Goal: Check status: Check status

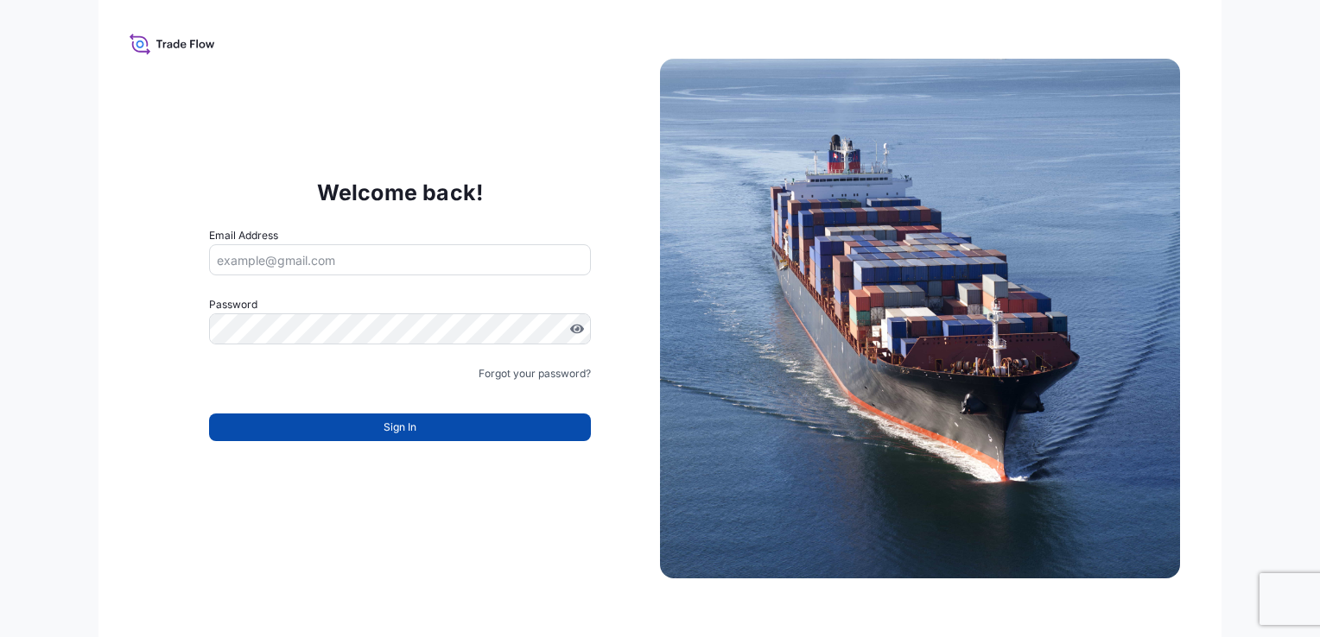
type input "anna.sharaia@ligentia.global"
click at [380, 437] on button "Sign In" at bounding box center [400, 428] width 382 height 28
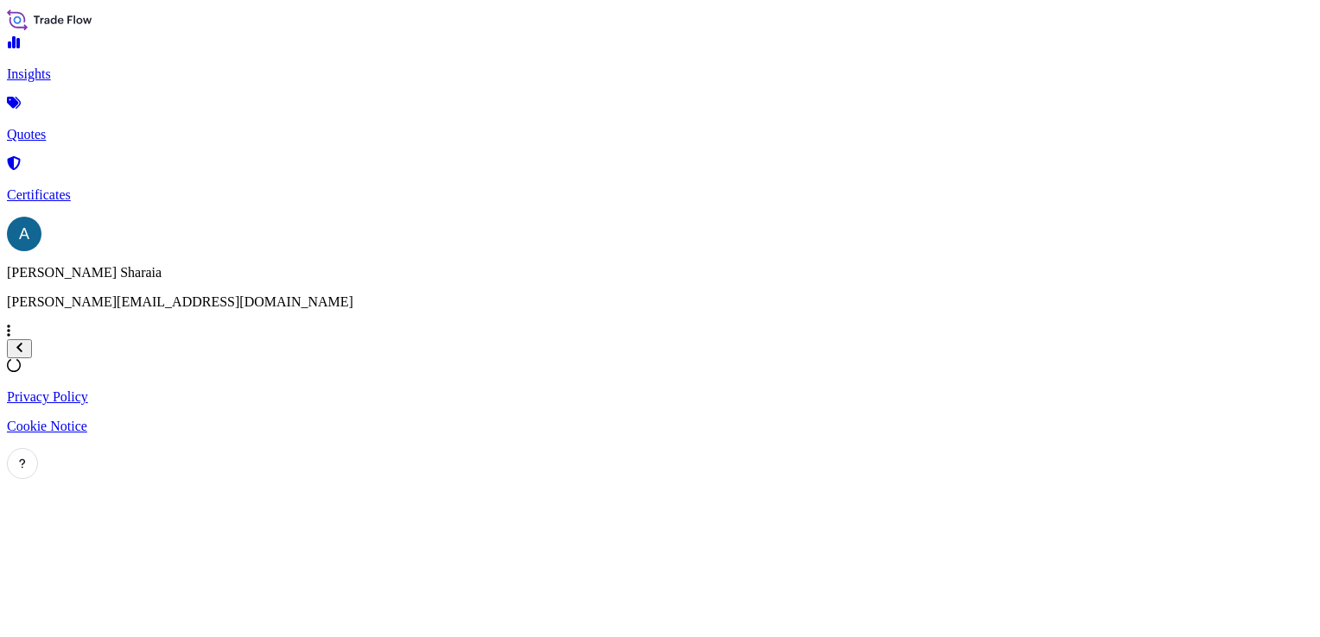
select select "2025"
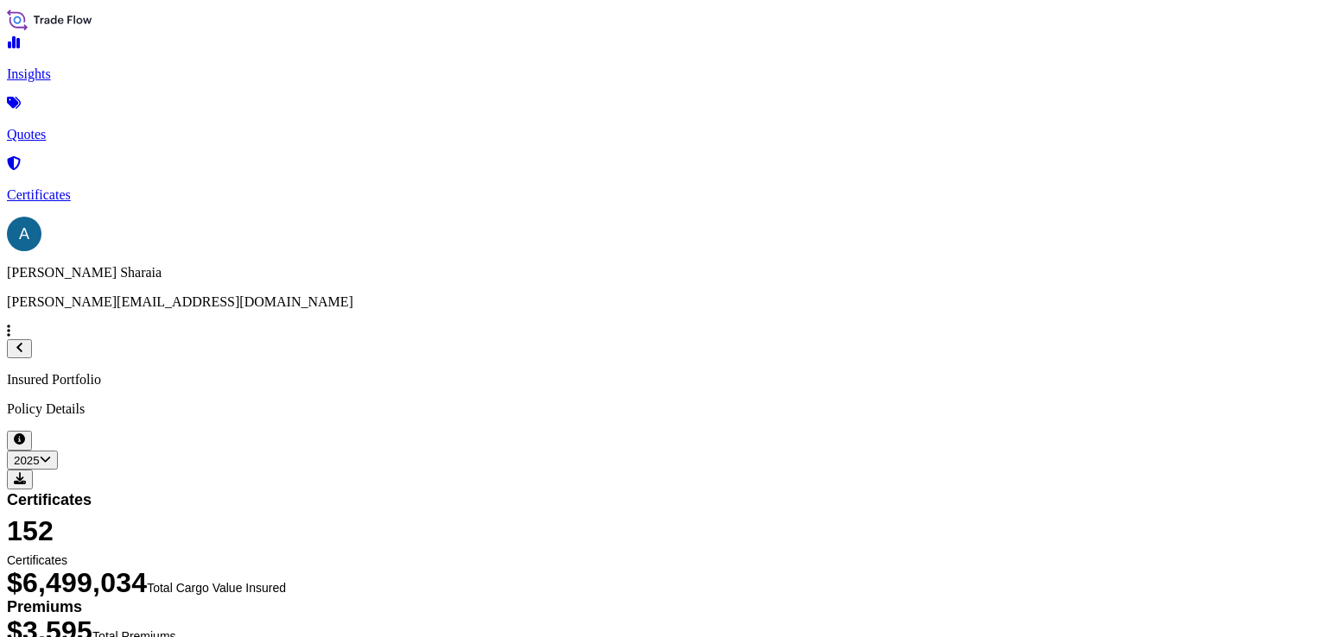
click at [83, 127] on p "Quotes" at bounding box center [660, 135] width 1306 height 16
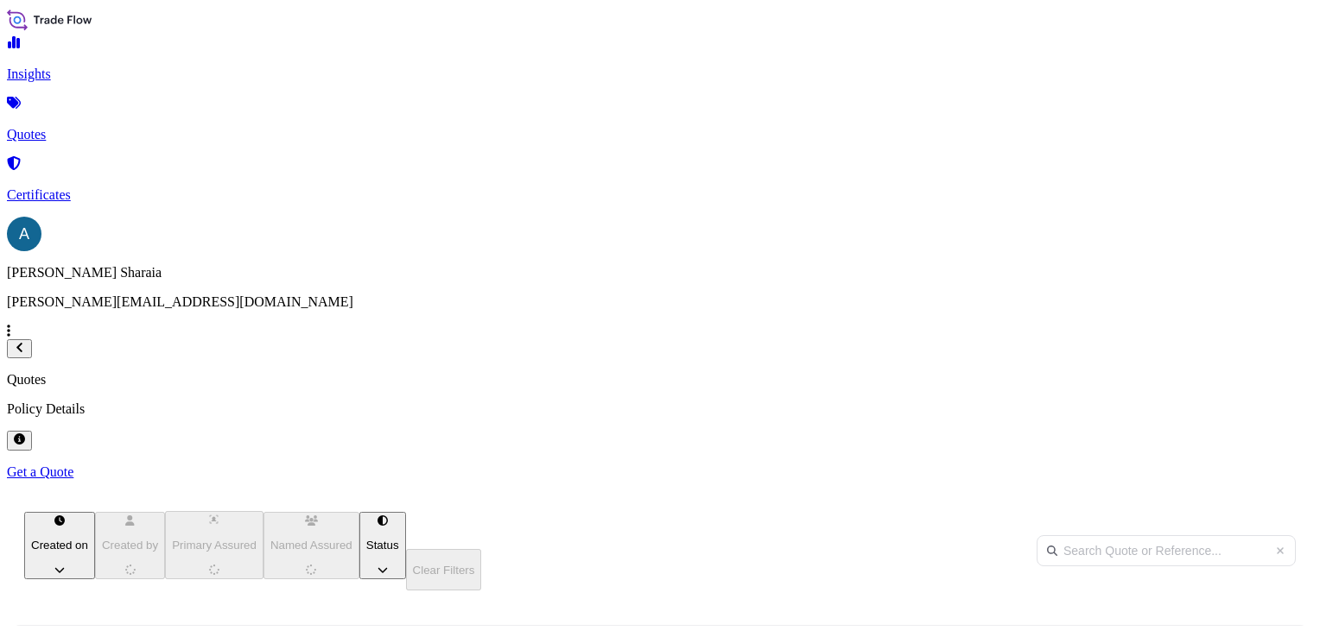
scroll to position [302, 1029]
click at [79, 187] on p "Certificates" at bounding box center [660, 195] width 1306 height 16
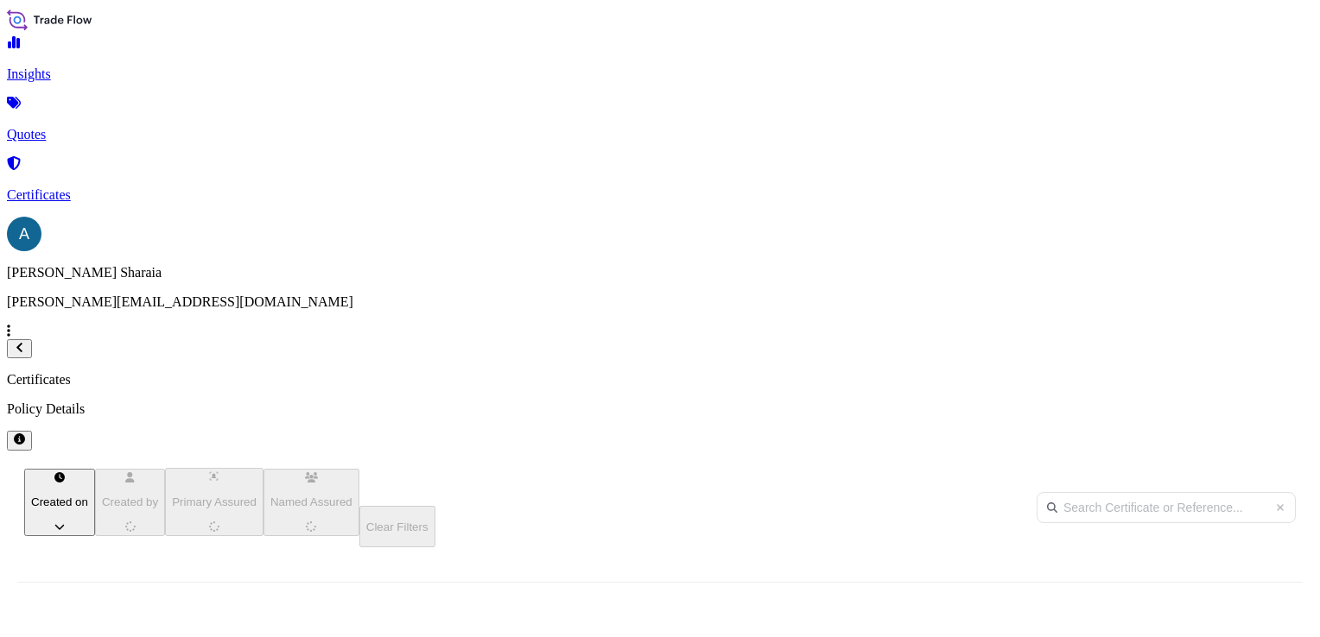
scroll to position [344, 1029]
click at [1110, 492] on input "text" at bounding box center [1165, 507] width 259 height 31
paste input "[PHONE_NUMBER]"
click at [1164, 492] on input "[PHONE_NUMBER]" at bounding box center [1165, 507] width 259 height 31
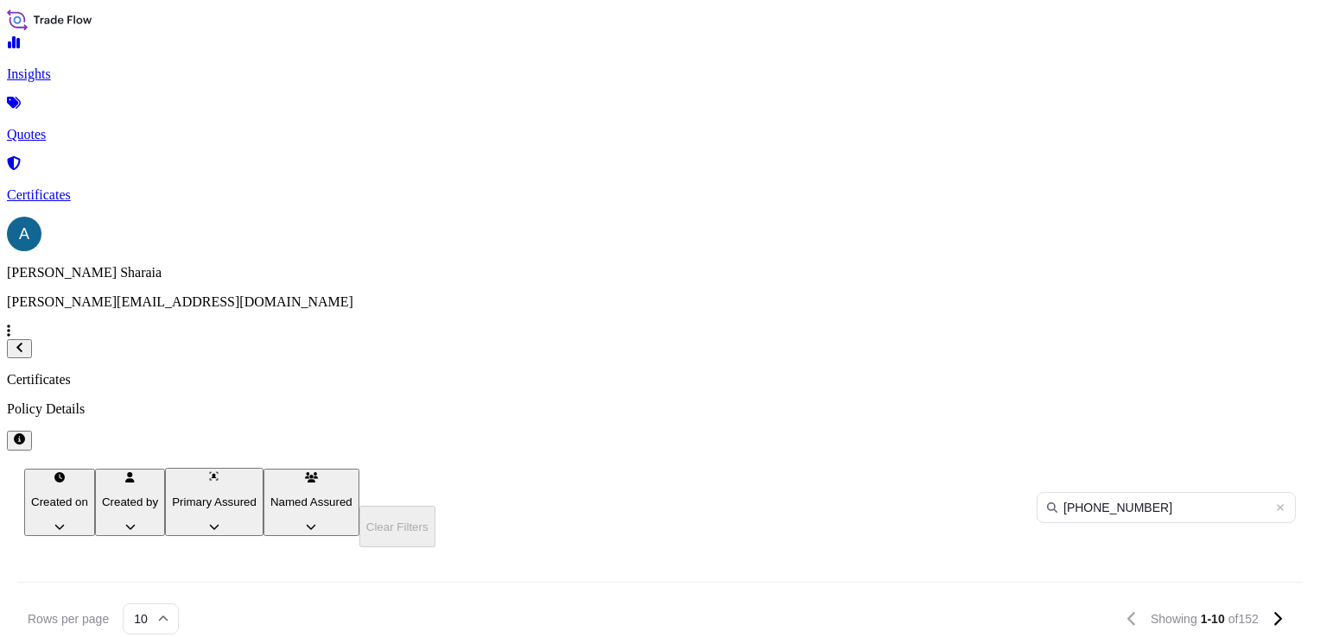
drag, startPoint x: 1067, startPoint y: 60, endPoint x: 1092, endPoint y: 54, distance: 25.1
click at [1078, 372] on div "Certificates Policy Details" at bounding box center [660, 411] width 1306 height 78
drag, startPoint x: 1019, startPoint y: 126, endPoint x: 1026, endPoint y: 133, distance: 9.8
click at [1047, 503] on icon at bounding box center [1052, 508] width 10 height 10
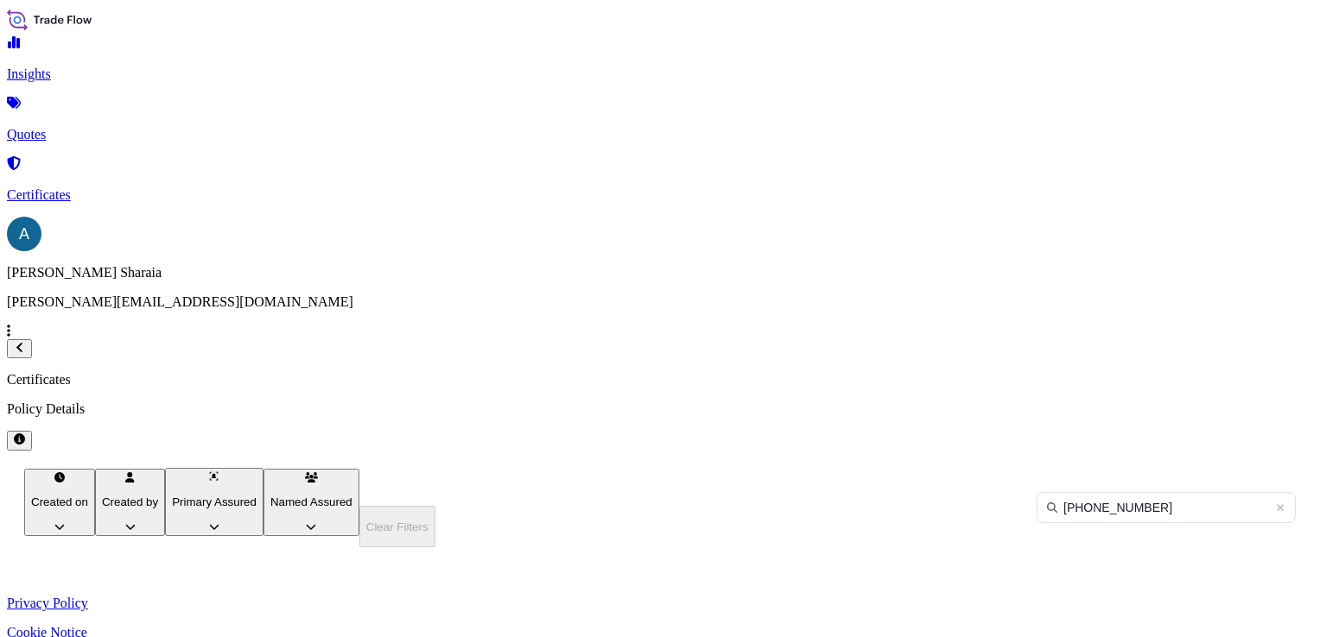
click at [1140, 492] on input "[PHONE_NUMBER]" at bounding box center [1165, 507] width 259 height 31
type input "31442"
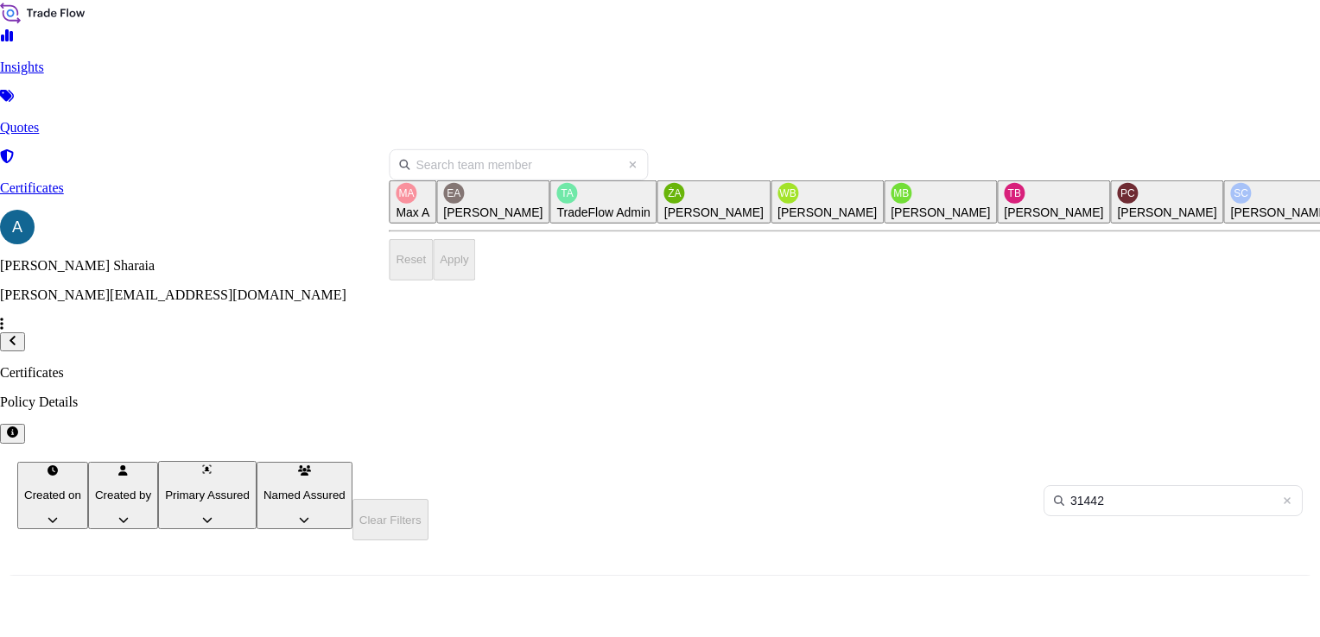
click at [463, 133] on html "Insights Quotes Certificates A [PERSON_NAME] [PERSON_NAME][EMAIL_ADDRESS][DOMAI…" at bounding box center [660, 379] width 1320 height 759
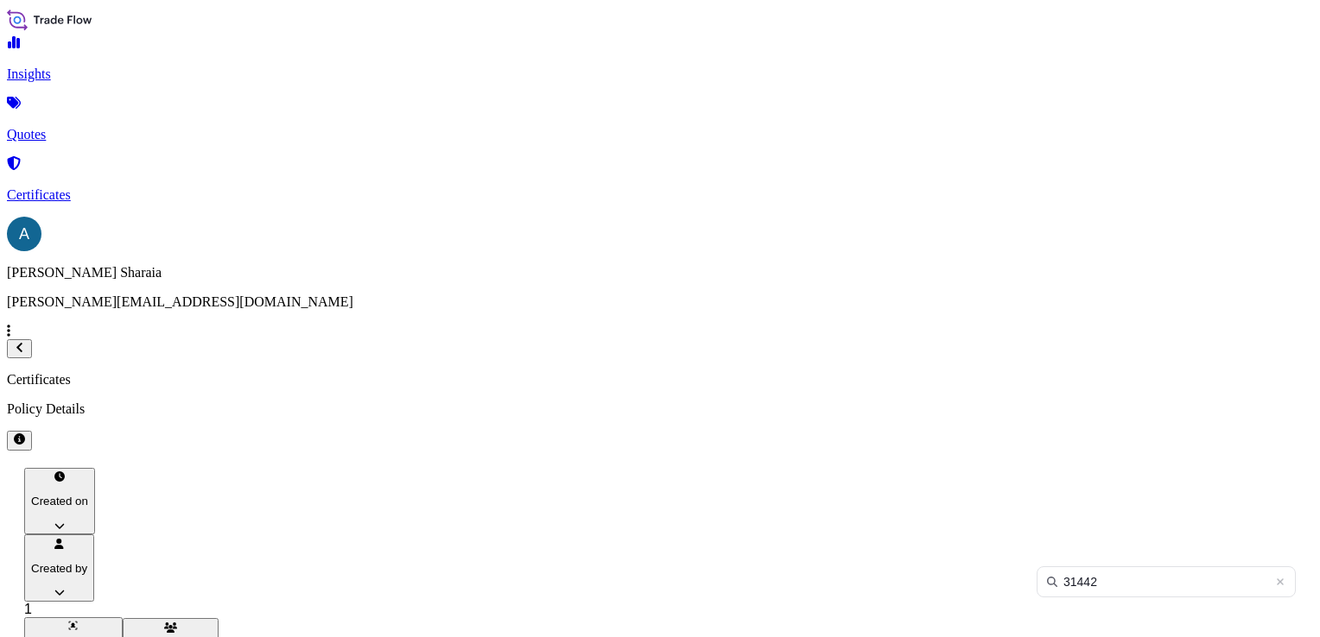
scroll to position [396, 1029]
drag, startPoint x: 1267, startPoint y: 125, endPoint x: 1255, endPoint y: 130, distance: 13.2
click at [1257, 567] on input "31442" at bounding box center [1165, 582] width 259 height 31
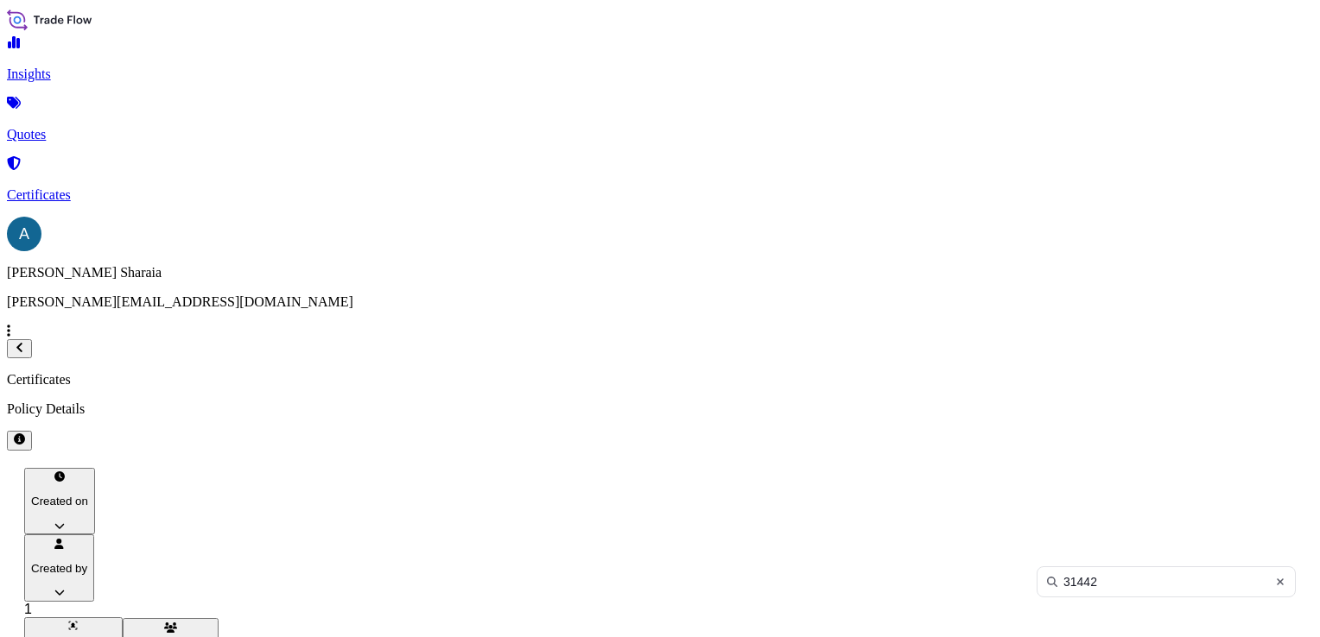
click at [1275, 577] on icon at bounding box center [1280, 582] width 10 height 10
drag, startPoint x: 681, startPoint y: 51, endPoint x: 701, endPoint y: 52, distance: 20.7
click at [691, 372] on div "Certificates Policy Details" at bounding box center [660, 411] width 1306 height 78
drag, startPoint x: 411, startPoint y: 191, endPoint x: 433, endPoint y: 209, distance: 28.2
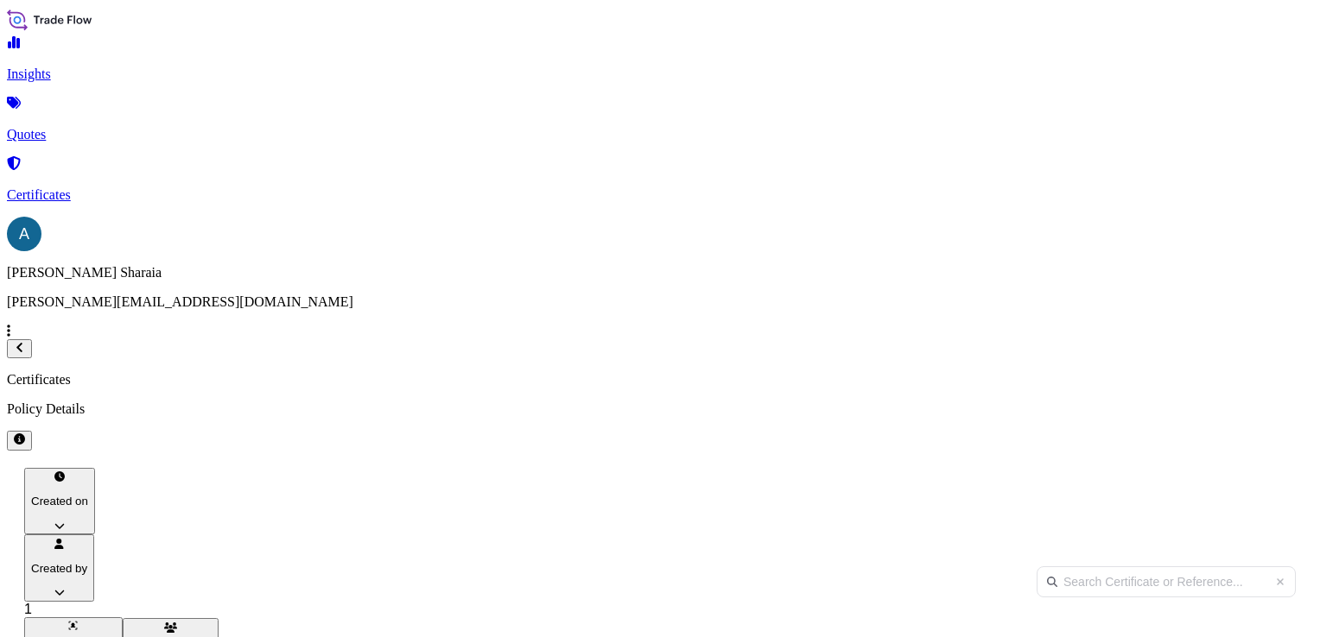
click at [89, 136] on link "Quotes" at bounding box center [660, 120] width 1306 height 45
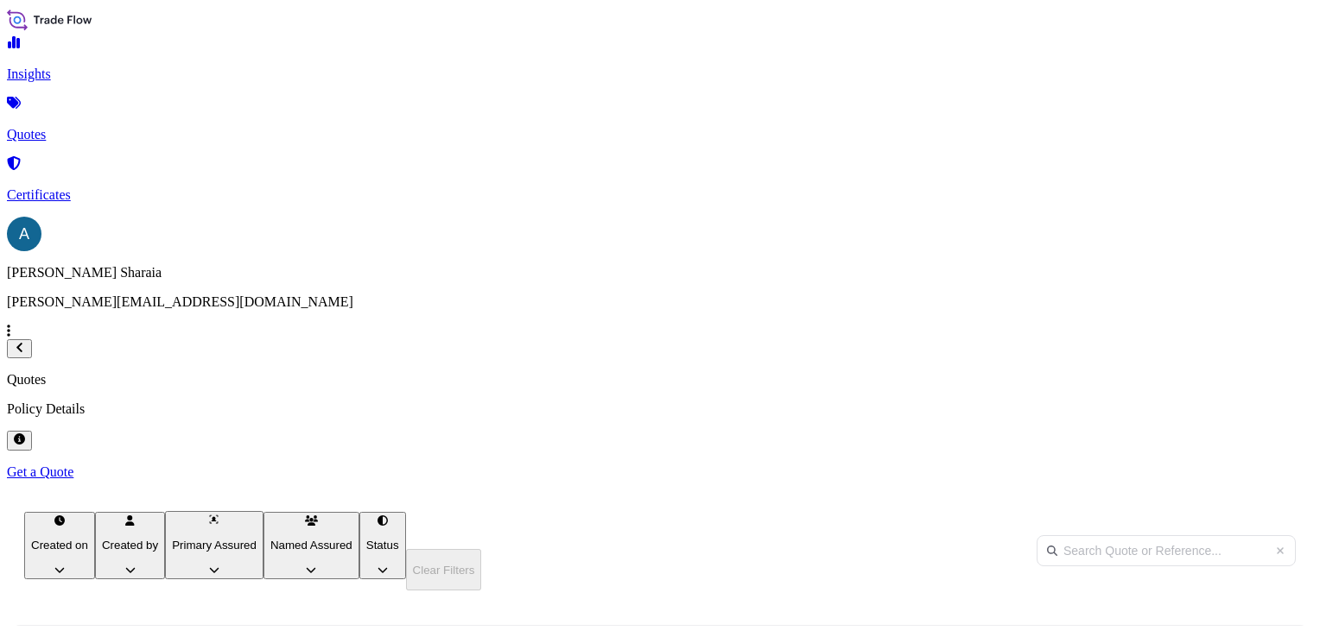
scroll to position [302, 1029]
click at [477, 130] on html "Insights Quotes Certificates A [PERSON_NAME] [PERSON_NAME][EMAIL_ADDRESS][DOMAI…" at bounding box center [660, 404] width 1320 height 809
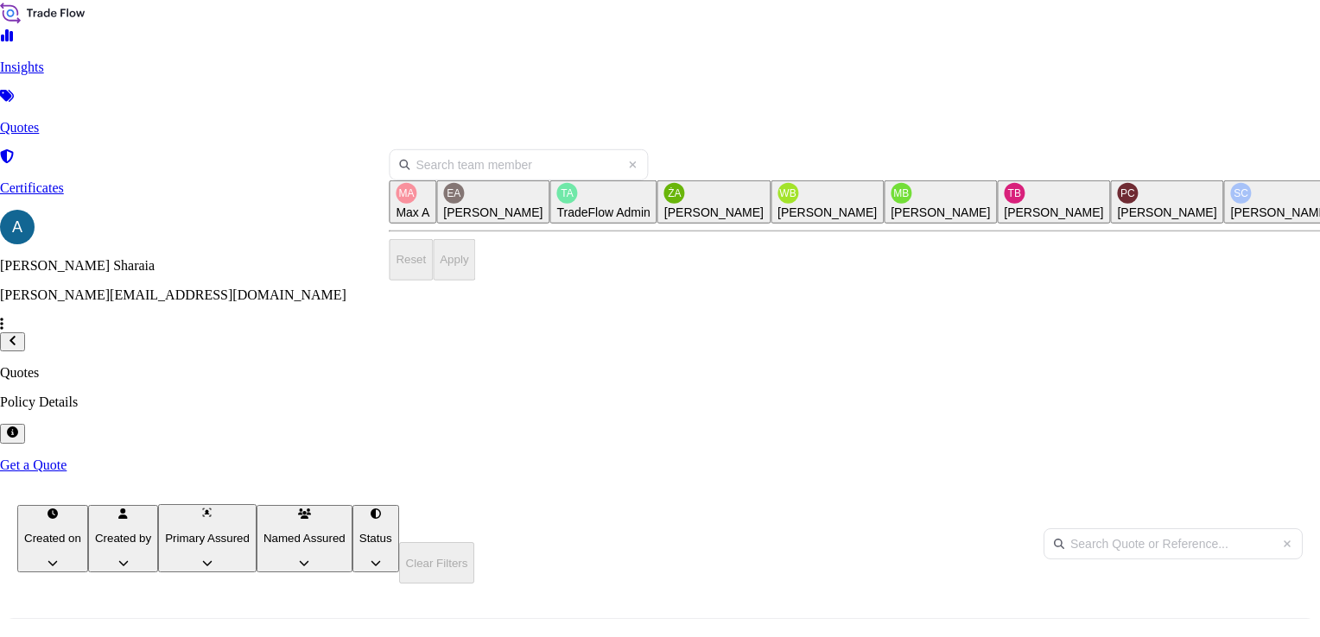
scroll to position [1036, 0]
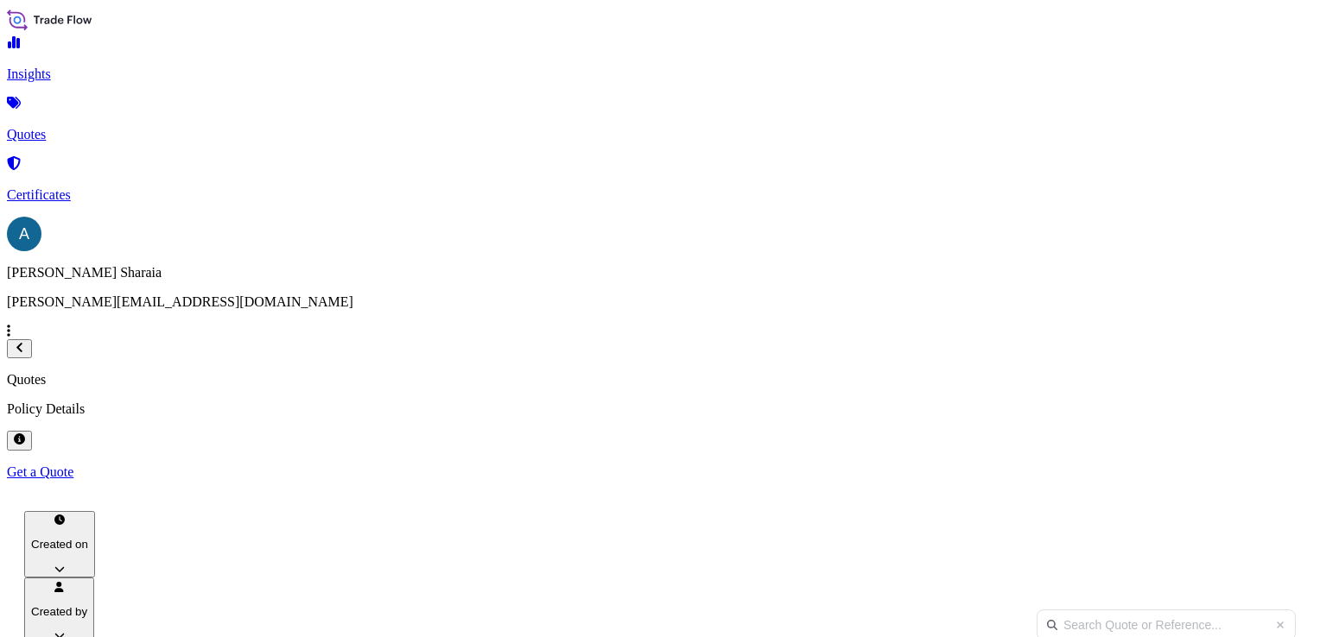
scroll to position [355, 1029]
click at [84, 82] on link "Insights" at bounding box center [660, 59] width 1306 height 45
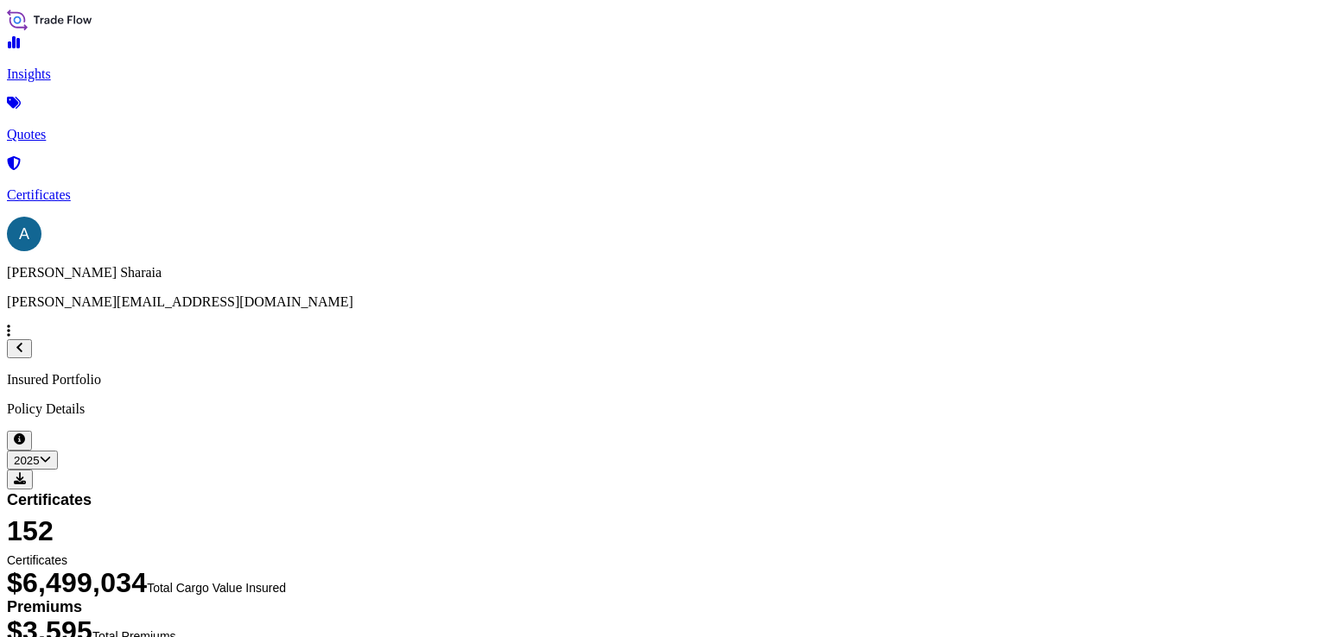
drag, startPoint x: 1183, startPoint y: 31, endPoint x: 1185, endPoint y: 63, distance: 32.0
click at [1183, 372] on div "Insured Portfolio Policy Details 2025 2025 2024 2023 2022" at bounding box center [660, 430] width 1306 height 117
click at [58, 451] on button "2025" at bounding box center [32, 460] width 51 height 19
click at [1197, 104] on div "2024" at bounding box center [1183, 96] width 28 height 16
select select "2024"
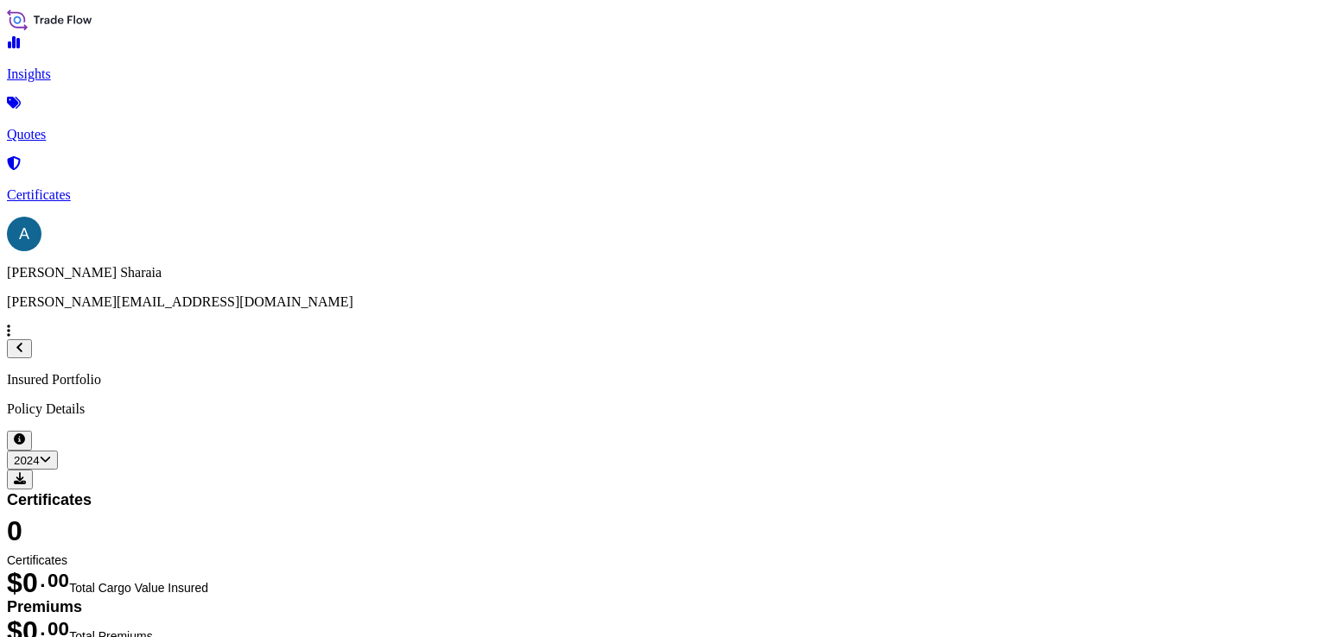
click at [85, 127] on p "Quotes" at bounding box center [660, 135] width 1306 height 16
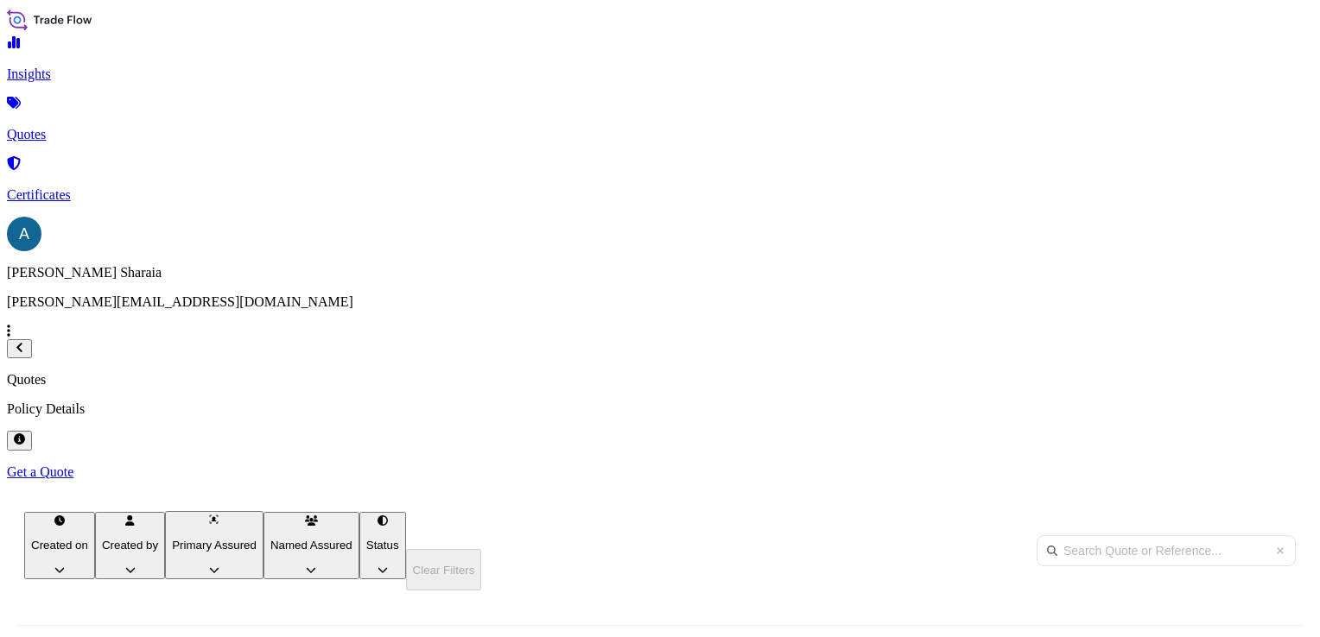
scroll to position [302, 1029]
click at [429, 132] on html "Insights Quotes Certificates A [PERSON_NAME] [PERSON_NAME][EMAIL_ADDRESS][DOMAI…" at bounding box center [660, 404] width 1320 height 809
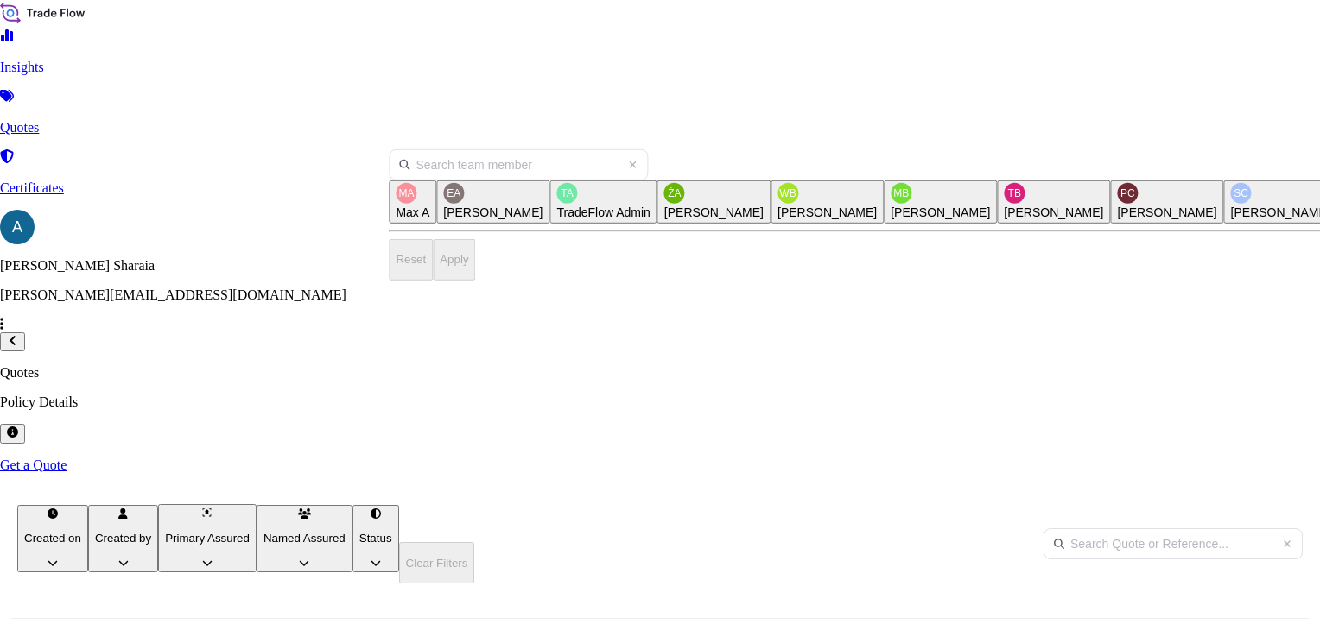
scroll to position [0, 0]
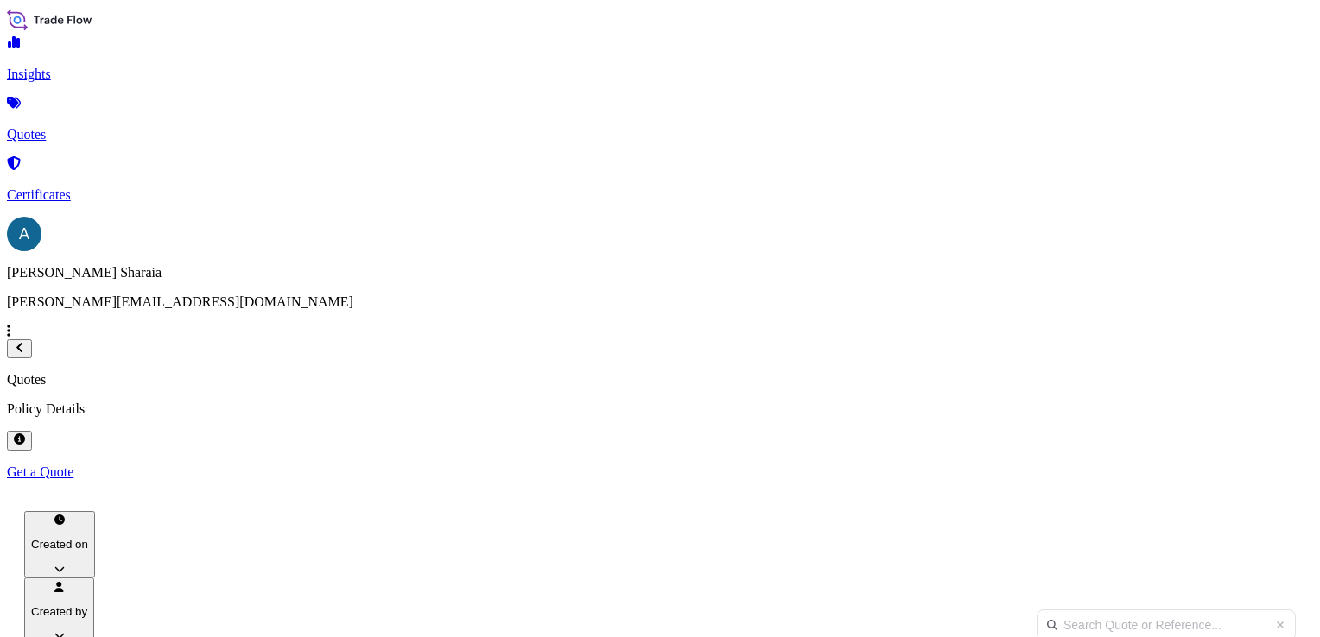
click at [51, 164] on link "Certificates" at bounding box center [660, 180] width 1306 height 45
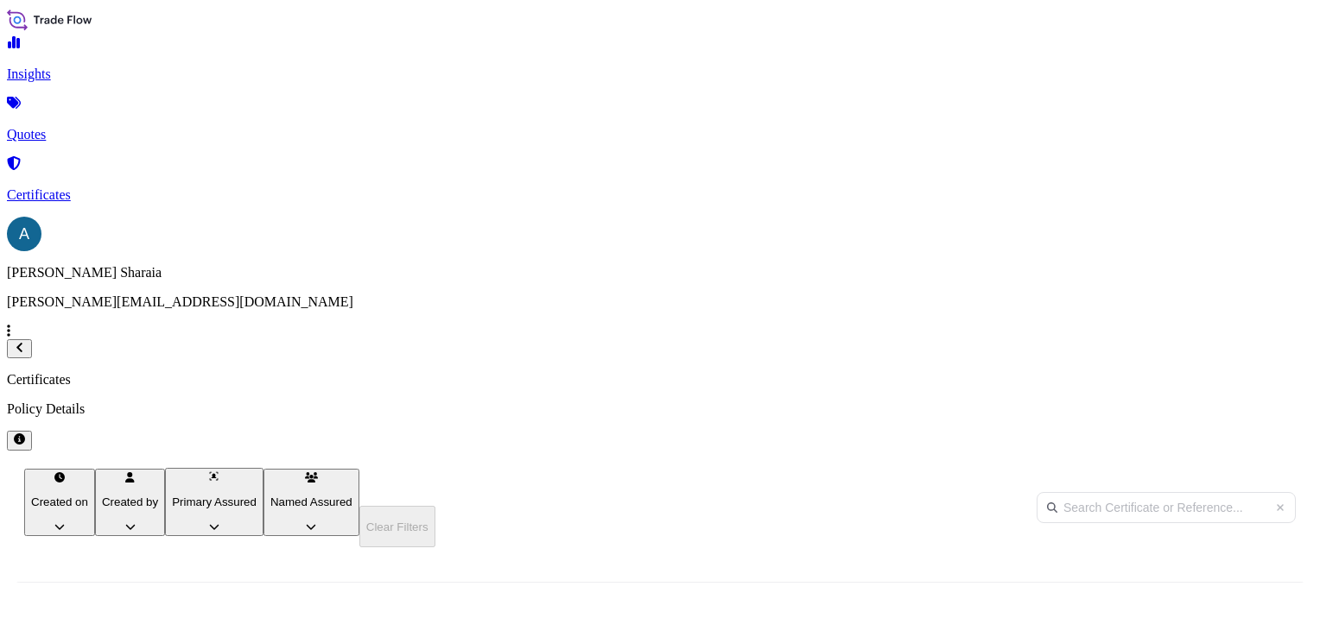
click at [486, 120] on html "Insights Quotes Certificates A [PERSON_NAME] [PERSON_NAME][EMAIL_ADDRESS][DOMAI…" at bounding box center [660, 383] width 1320 height 766
click at [1002, 58] on html "Insights Quotes Certificates A [PERSON_NAME] [PERSON_NAME][EMAIL_ADDRESS][DOMAI…" at bounding box center [660, 383] width 1320 height 766
click at [756, 133] on html "Insights Quotes Certificates A [PERSON_NAME] [PERSON_NAME][EMAIL_ADDRESS][DOMAI…" at bounding box center [660, 383] width 1320 height 766
click at [761, 127] on html "Insights Quotes Certificates A [PERSON_NAME] [PERSON_NAME][EMAIL_ADDRESS][DOMAI…" at bounding box center [660, 383] width 1320 height 766
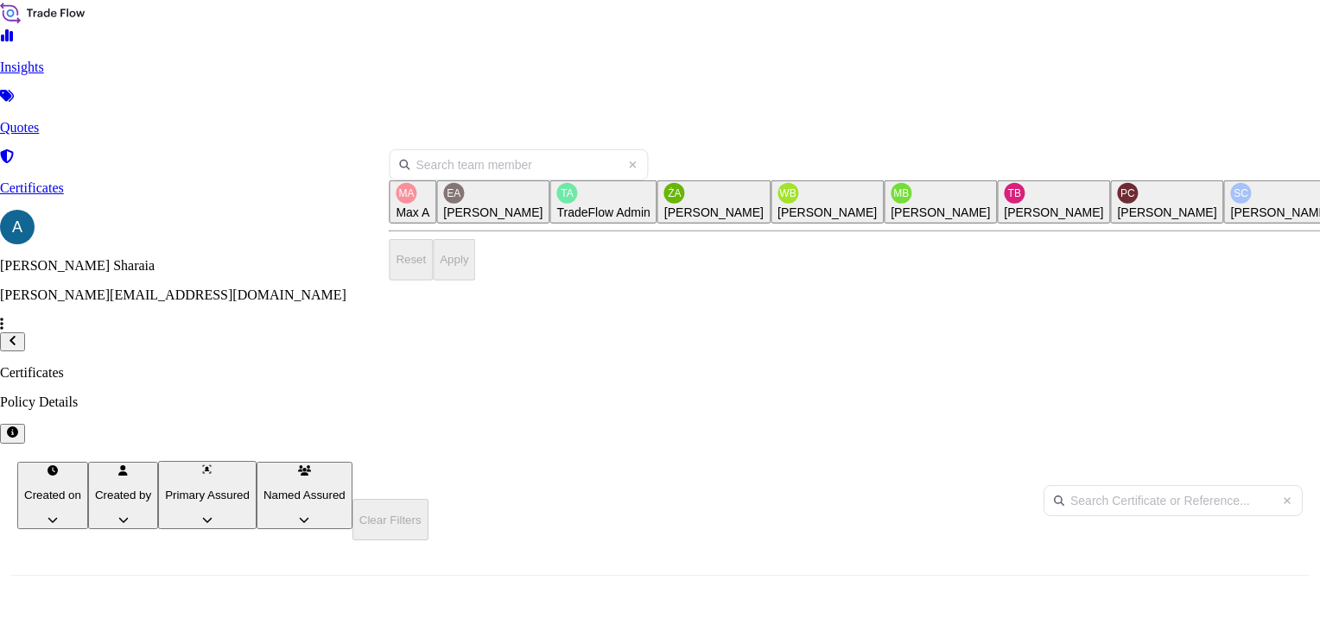
click at [452, 130] on html "Insights Quotes Certificates A [PERSON_NAME] [PERSON_NAME][EMAIL_ADDRESS][DOMAI…" at bounding box center [660, 379] width 1320 height 759
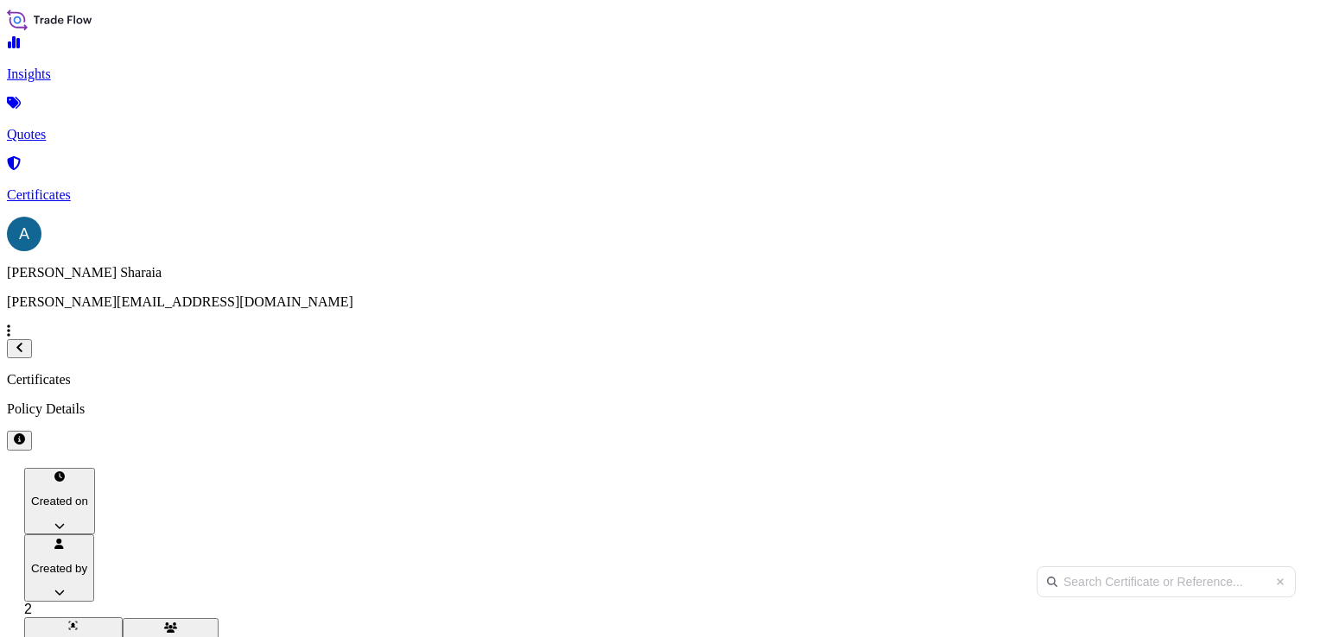
click at [427, 130] on html "Insights Quotes Certificates A [PERSON_NAME] [PERSON_NAME][EMAIL_ADDRESS][DOMAI…" at bounding box center [660, 457] width 1320 height 915
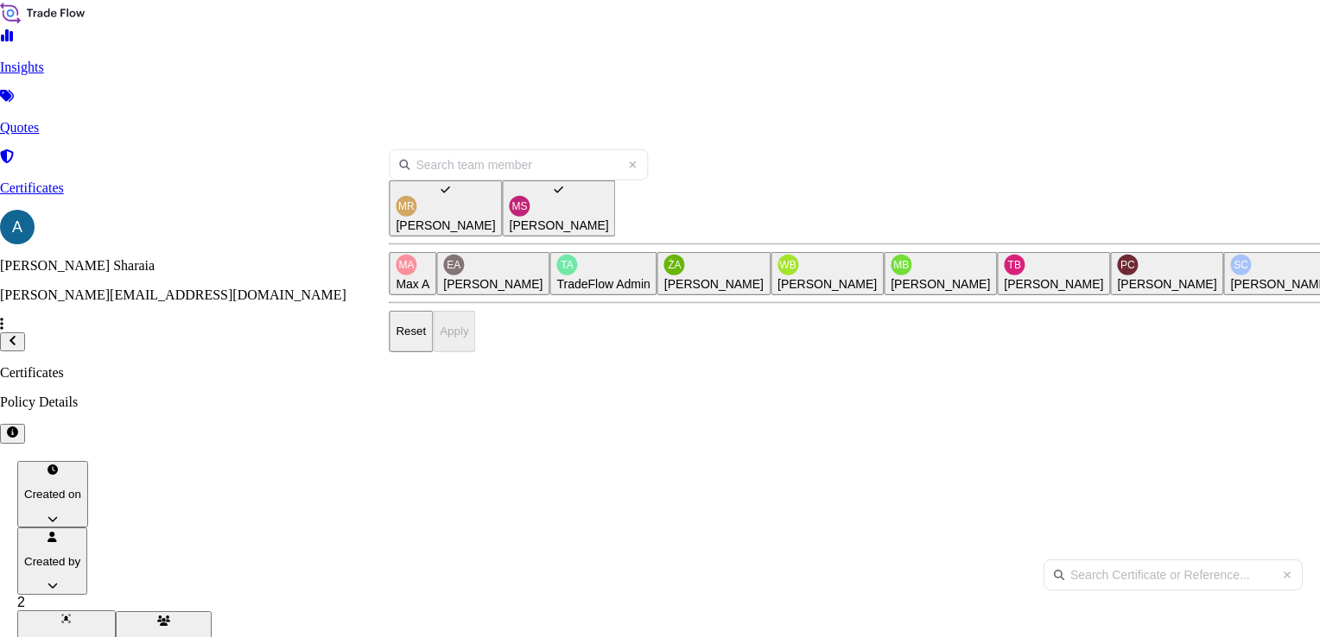
drag, startPoint x: 415, startPoint y: 251, endPoint x: 417, endPoint y: 210, distance: 41.5
click at [554, 194] on icon "Select Option" at bounding box center [558, 189] width 9 height 10
click at [417, 200] on button "[PERSON_NAME]" at bounding box center [445, 208] width 113 height 56
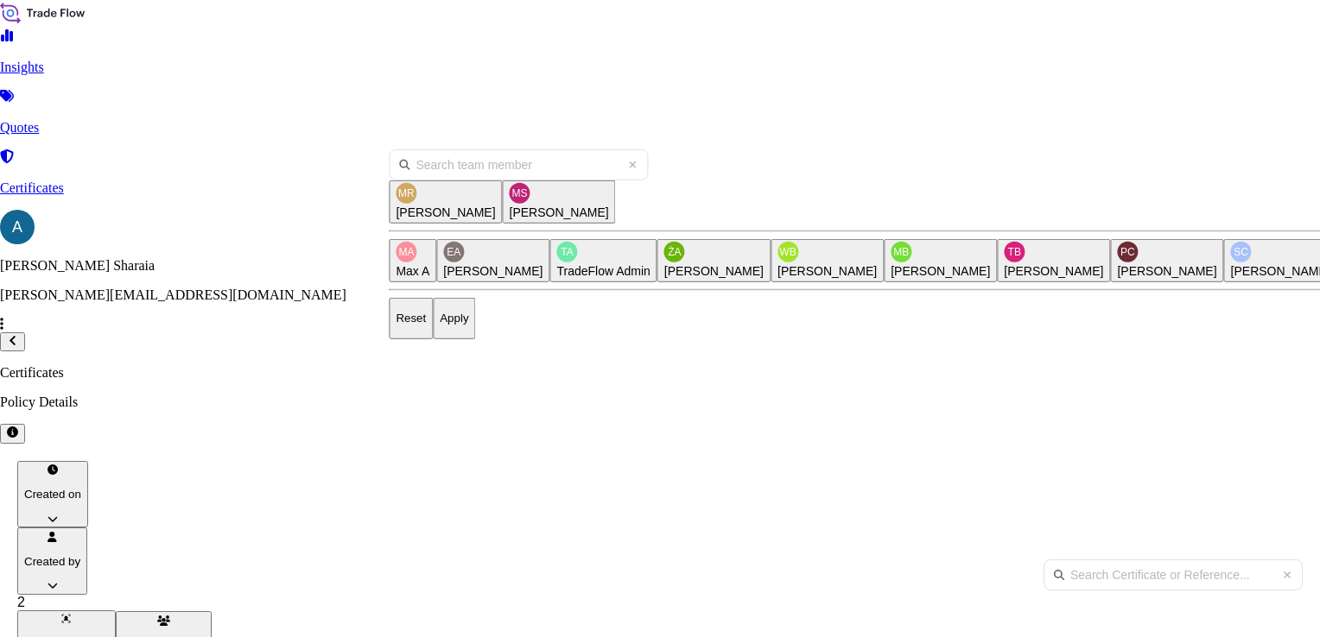
scroll to position [1606, 0]
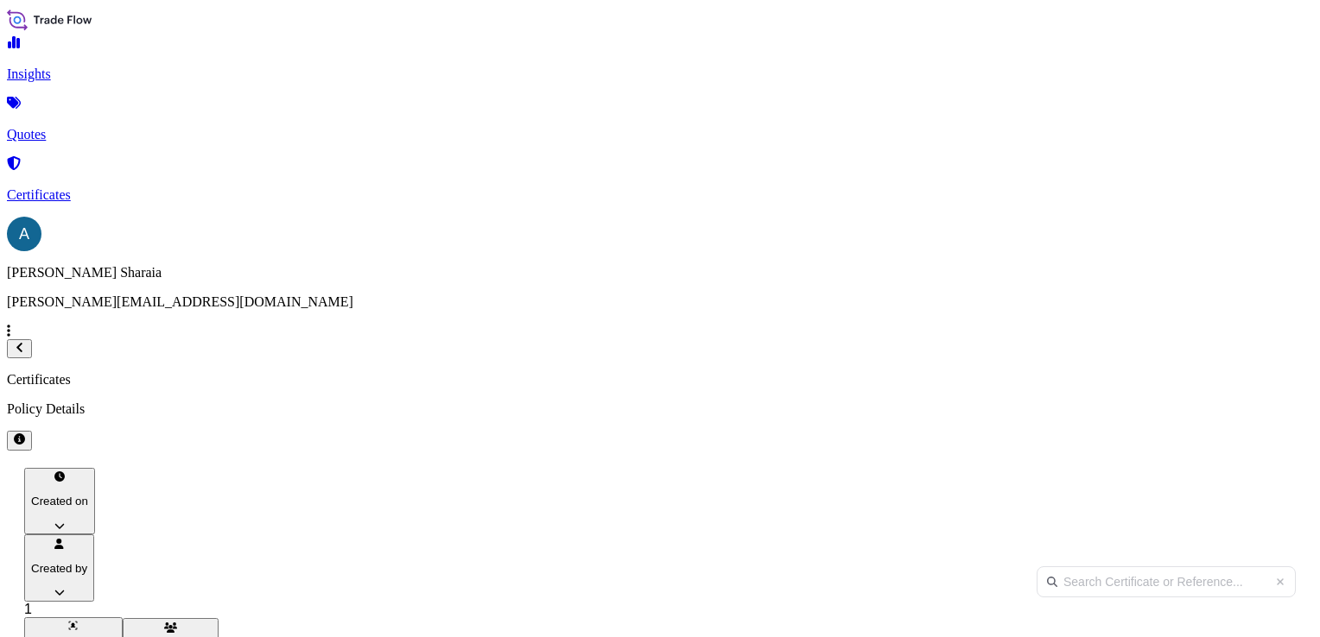
scroll to position [66, 0]
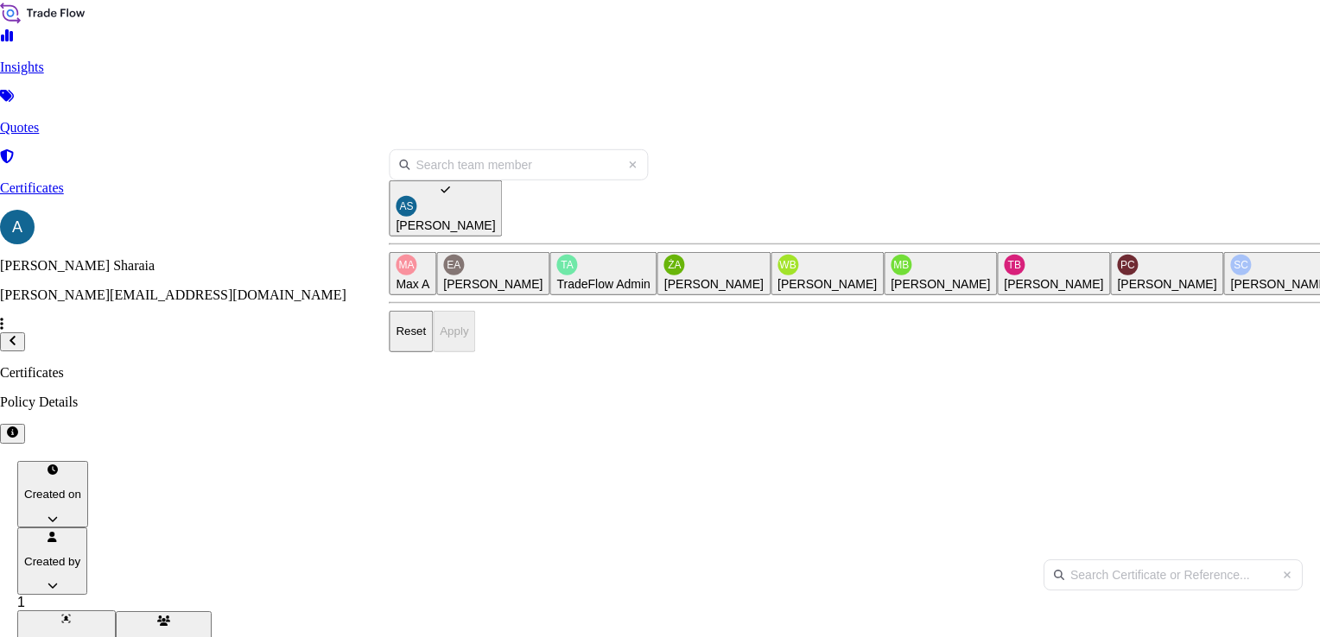
click at [460, 117] on html "Insights Quotes Certificates A [PERSON_NAME] [PERSON_NAME][EMAIL_ADDRESS][DOMAI…" at bounding box center [660, 454] width 1320 height 909
drag, startPoint x: 414, startPoint y: 211, endPoint x: 442, endPoint y: 171, distance: 48.9
click at [441, 194] on icon "Select Option" at bounding box center [445, 189] width 9 height 10
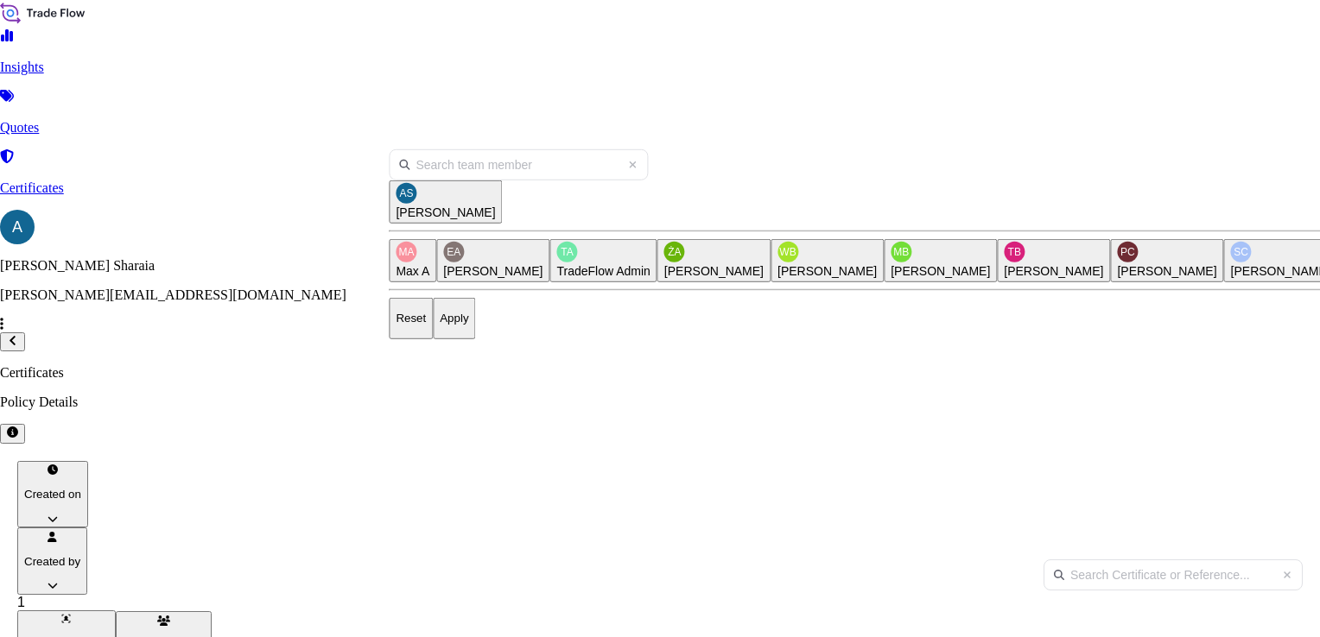
click at [442, 171] on input "text" at bounding box center [518, 164] width 259 height 31
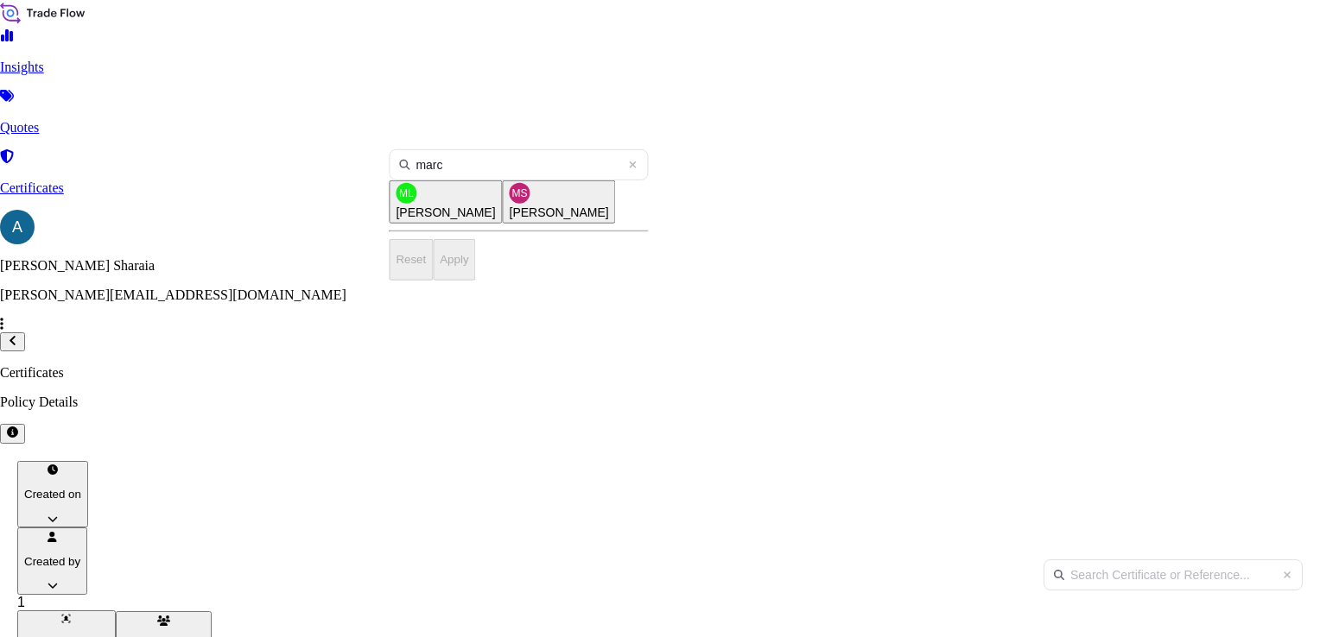
type input "marc"
click at [495, 223] on button "ML [PERSON_NAME]" at bounding box center [445, 201] width 113 height 43
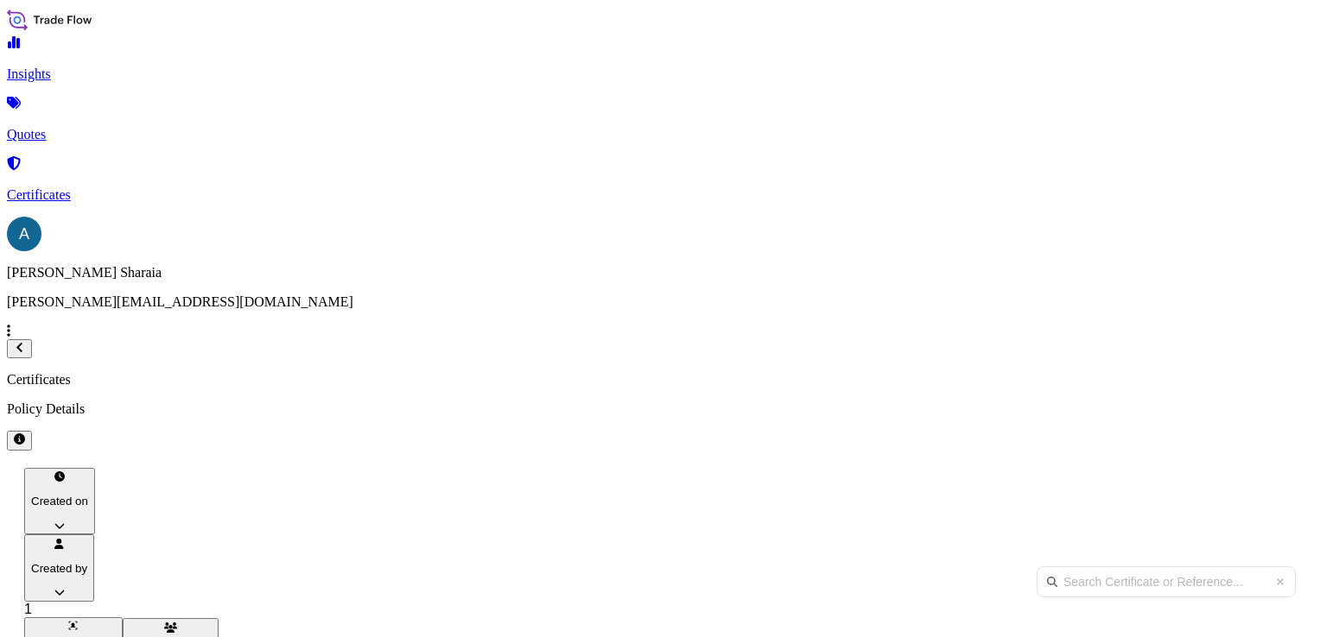
scroll to position [396, 1029]
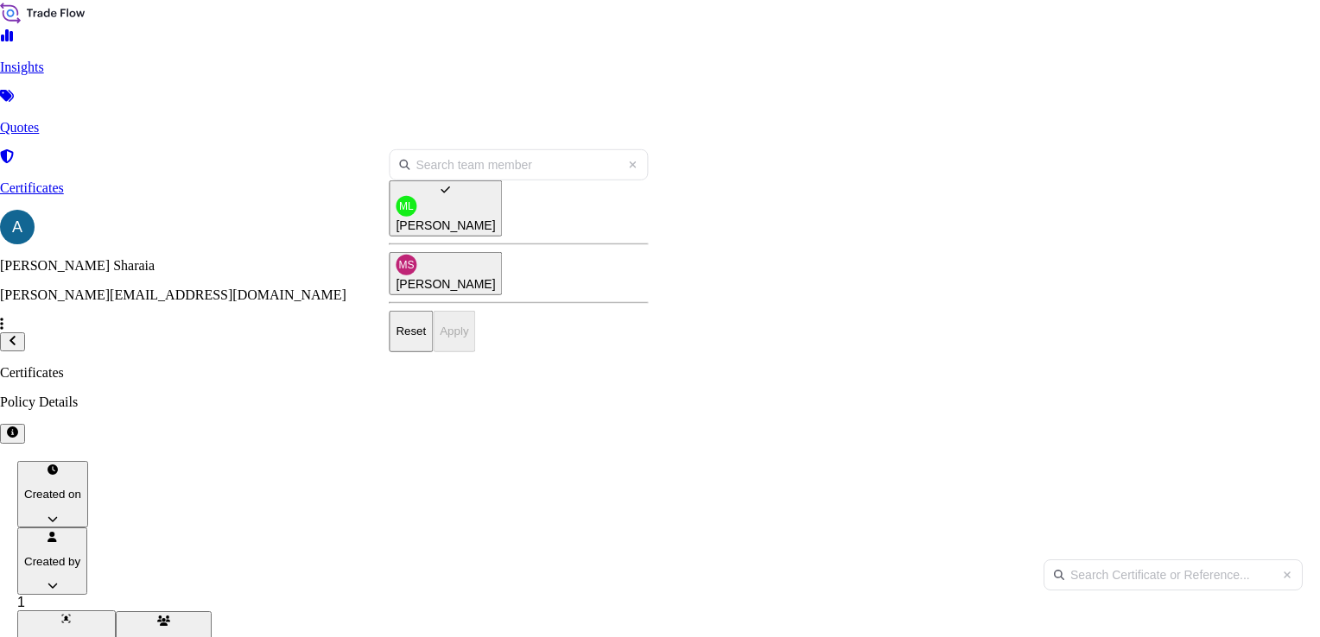
click at [475, 142] on html "Insights Quotes Certificates A [PERSON_NAME] [PERSON_NAME][EMAIL_ADDRESS][DOMAI…" at bounding box center [660, 417] width 1320 height 835
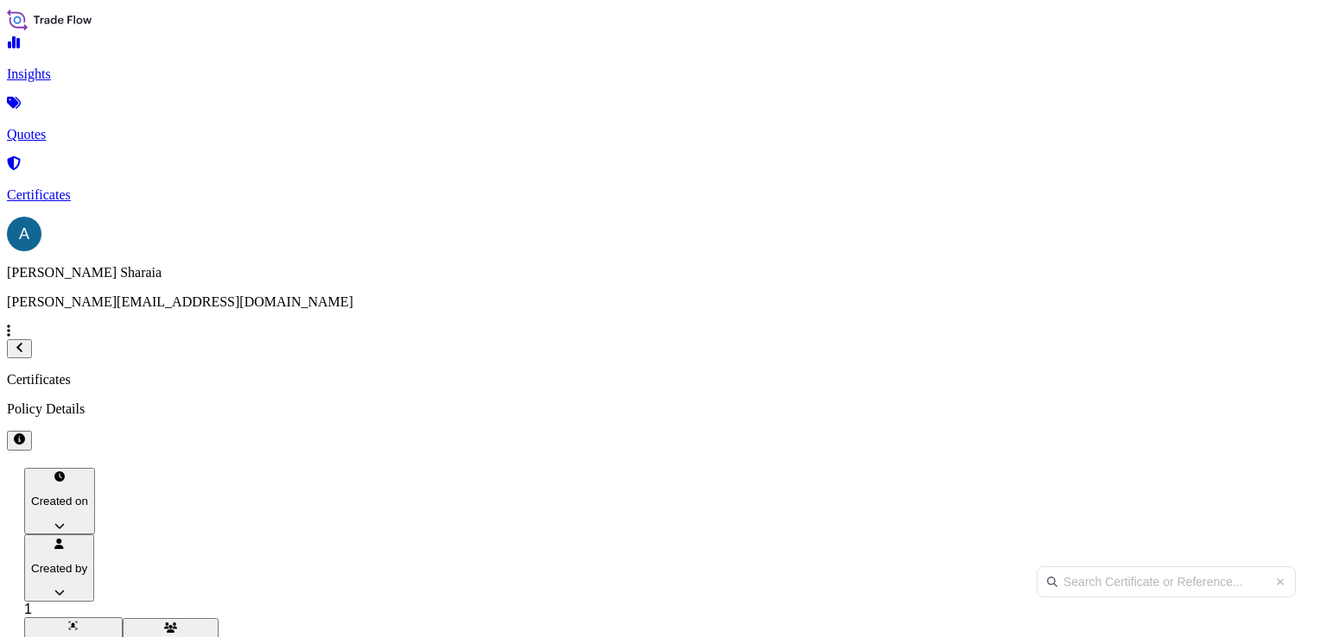
click at [601, 145] on html "Insights Quotes Certificates A [PERSON_NAME] [PERSON_NAME][EMAIL_ADDRESS][DOMAI…" at bounding box center [660, 421] width 1320 height 842
click at [614, 132] on html "Insights Quotes Certificates A [PERSON_NAME] [PERSON_NAME][EMAIL_ADDRESS][DOMAI…" at bounding box center [660, 421] width 1320 height 842
click at [722, 128] on html "Insights Quotes Certificates A [PERSON_NAME] [PERSON_NAME][EMAIL_ADDRESS][DOMAI…" at bounding box center [660, 421] width 1320 height 842
click at [751, 129] on html "Insights Quotes Certificates A [PERSON_NAME] [PERSON_NAME][EMAIL_ADDRESS][DOMAI…" at bounding box center [660, 421] width 1320 height 842
click at [750, 131] on html "Insights Quotes Certificates A [PERSON_NAME] [PERSON_NAME][EMAIL_ADDRESS][DOMAI…" at bounding box center [660, 421] width 1320 height 842
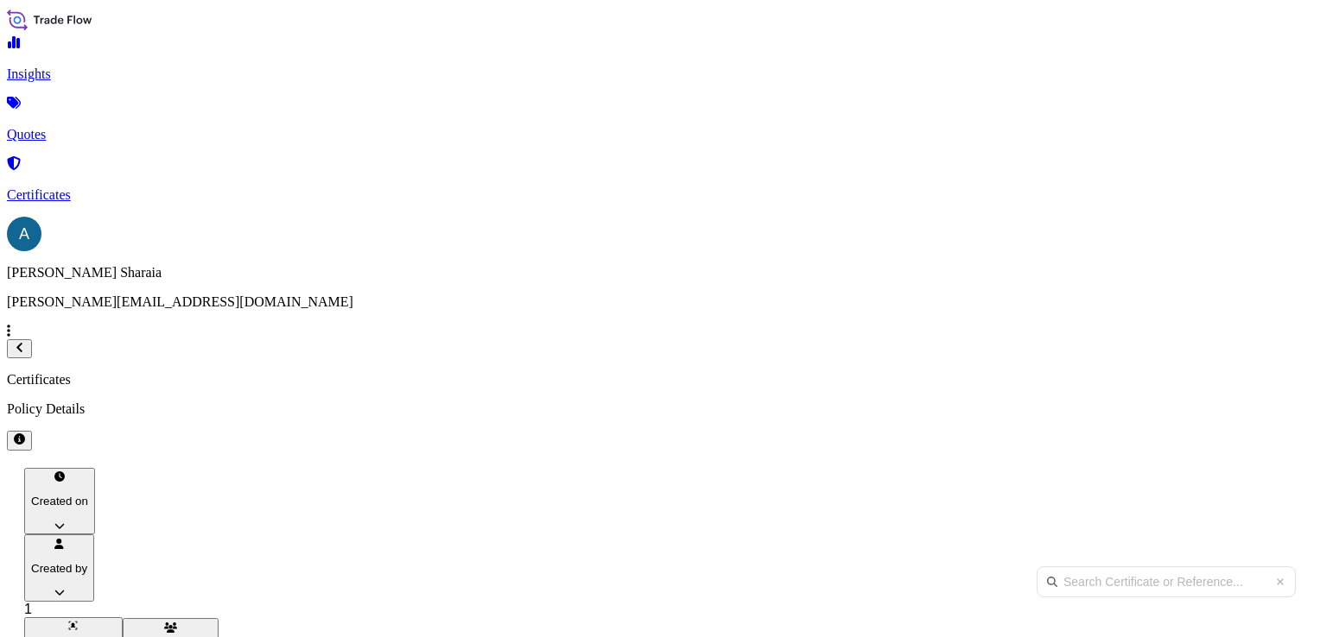
click at [1078, 567] on input "text" at bounding box center [1165, 582] width 259 height 31
paste input "PI2/058/SMP/VII/2025"
type input "PI2/058/SMP/VII/2025"
click at [489, 133] on html "Insights Quotes Certificates A [PERSON_NAME] [PERSON_NAME][EMAIL_ADDRESS][DOMAI…" at bounding box center [660, 457] width 1320 height 915
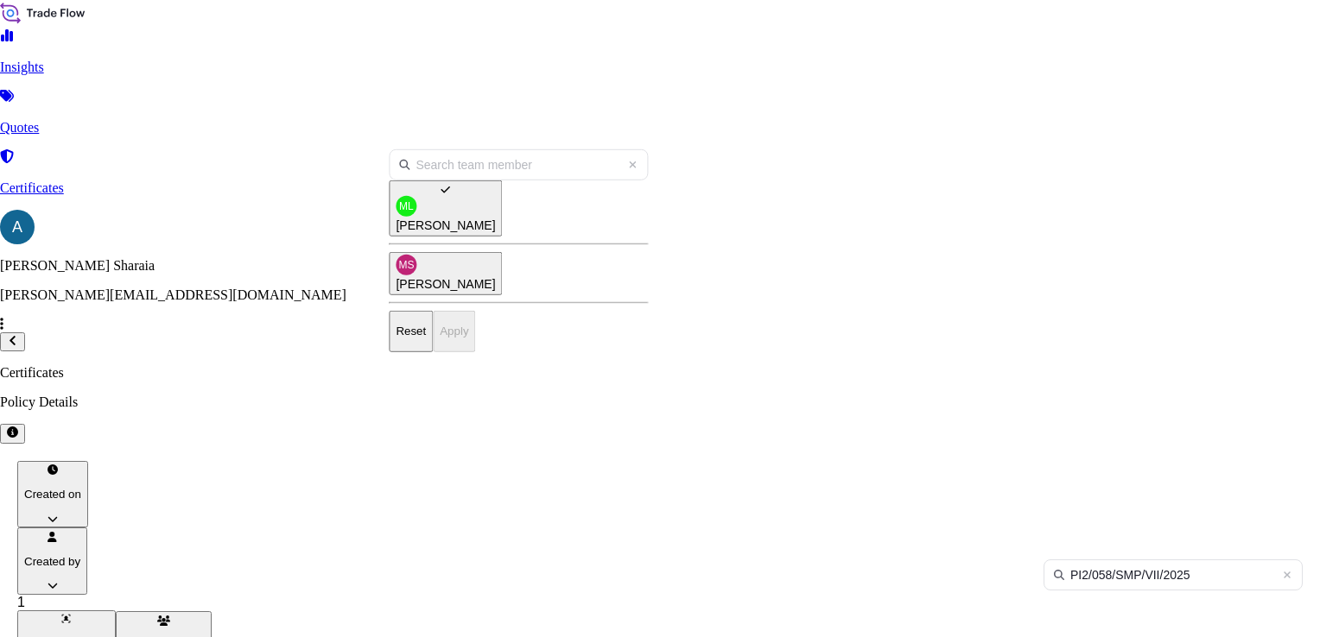
click at [441, 194] on icon "Select Option" at bounding box center [445, 189] width 9 height 10
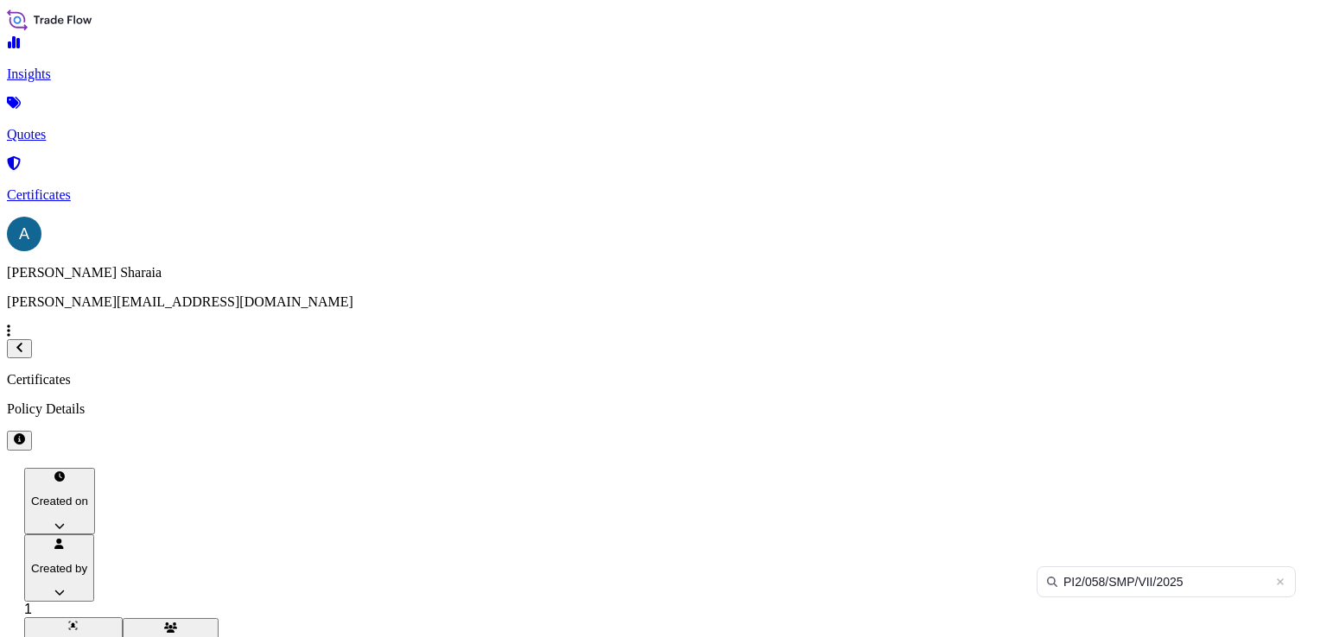
drag, startPoint x: 896, startPoint y: 351, endPoint x: 615, endPoint y: 307, distance: 285.0
click at [858, 351] on html "Insights Quotes Certificates A [PERSON_NAME] [PERSON_NAME][EMAIL_ADDRESS][DOMAI…" at bounding box center [660, 457] width 1320 height 915
click at [478, 125] on html "Insights Quotes Certificates A [PERSON_NAME] [PERSON_NAME][EMAIL_ADDRESS][DOMAI…" at bounding box center [660, 457] width 1320 height 915
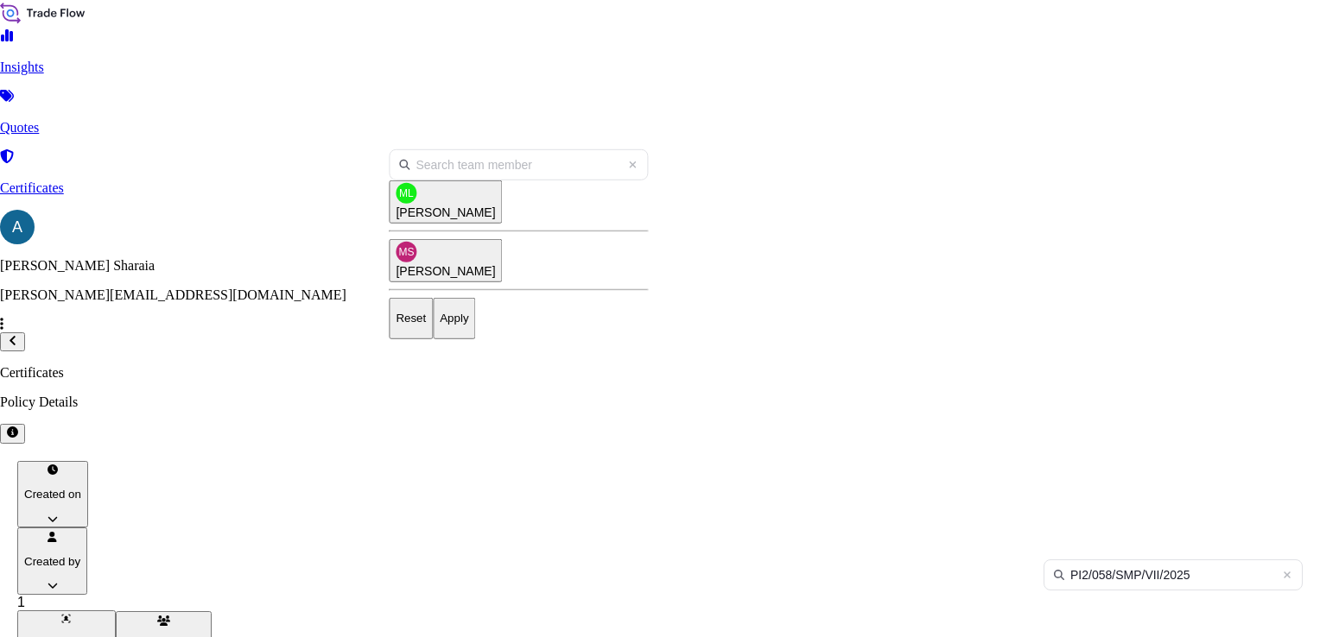
drag, startPoint x: 491, startPoint y: 202, endPoint x: 567, endPoint y: 253, distance: 92.2
click at [491, 204] on span "[PERSON_NAME]" at bounding box center [445, 212] width 99 height 17
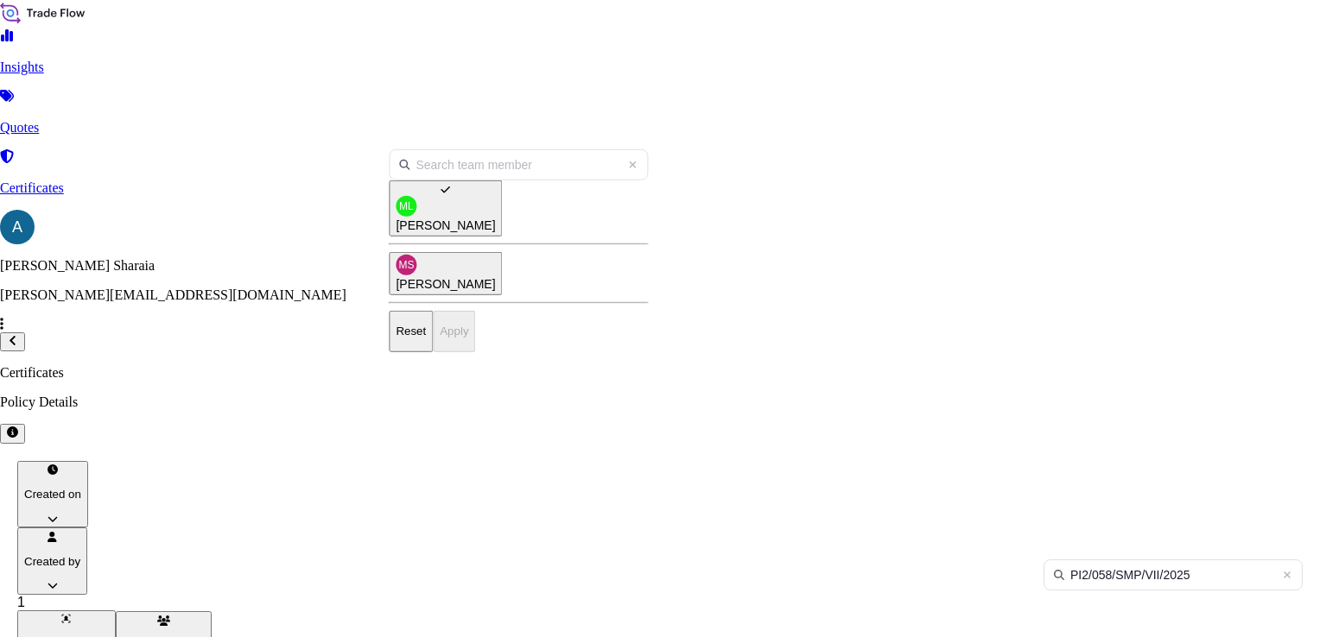
drag, startPoint x: 443, startPoint y: 208, endPoint x: 462, endPoint y: 209, distance: 19.0
click at [414, 207] on span "ML" at bounding box center [406, 206] width 15 height 17
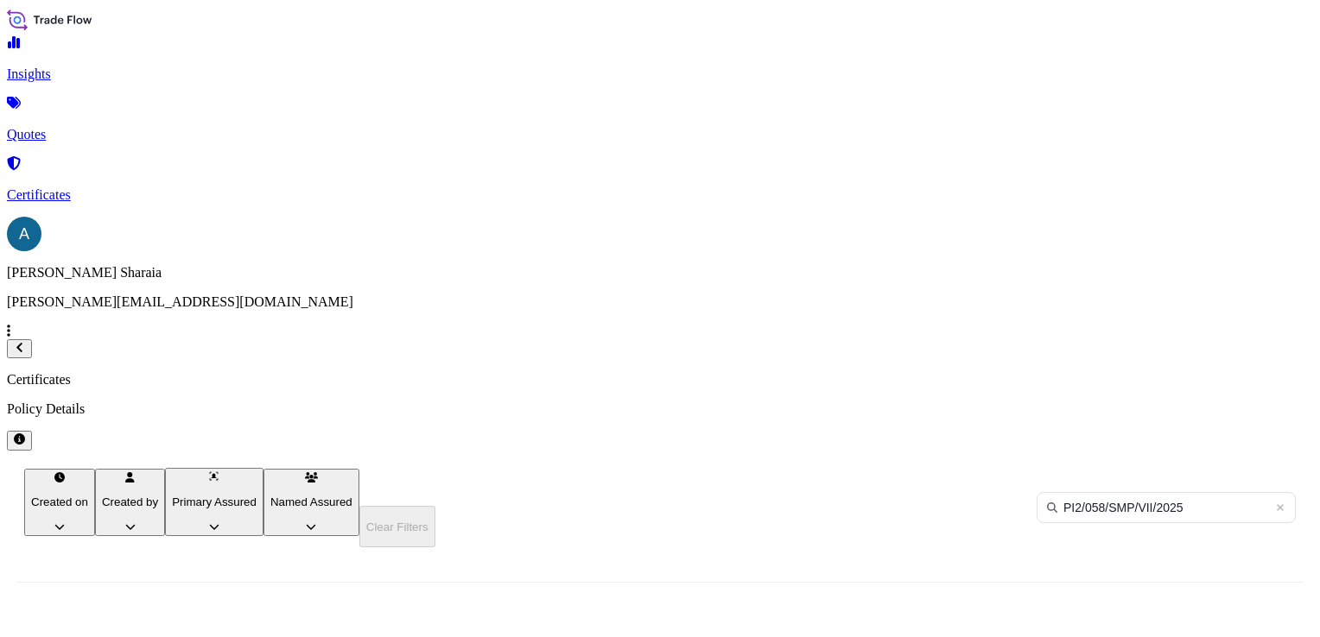
drag, startPoint x: 1019, startPoint y: 308, endPoint x: 1054, endPoint y: 249, distance: 68.9
click at [1184, 492] on input "PI2/058/SMP/VII/2025" at bounding box center [1165, 507] width 259 height 31
click at [45, 127] on link "Quotes" at bounding box center [660, 120] width 1306 height 45
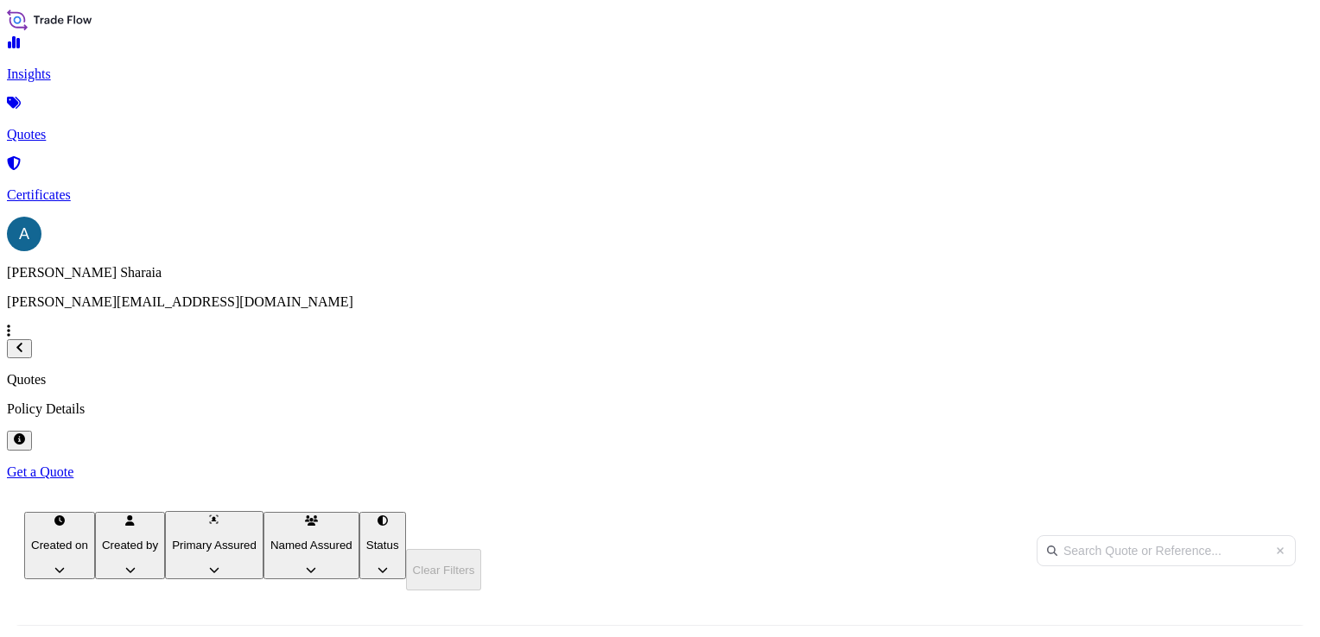
scroll to position [302, 1029]
click at [66, 82] on p "Insights" at bounding box center [660, 74] width 1306 height 16
select select "2025"
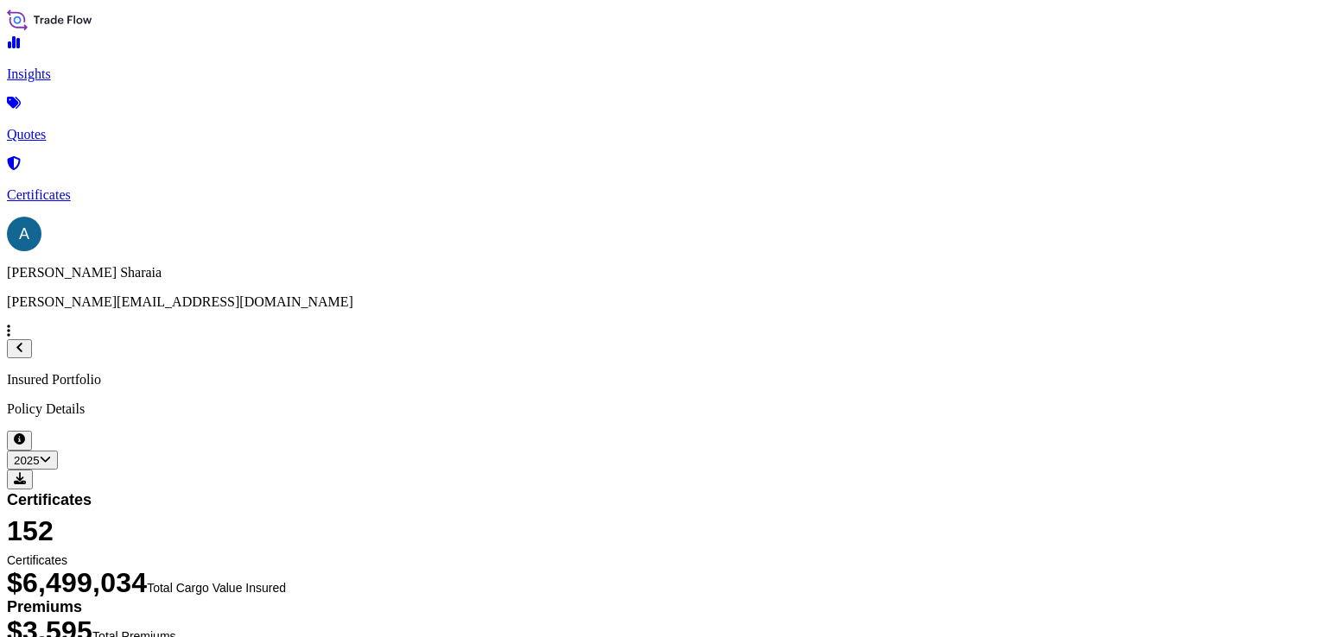
click at [90, 113] on link "Quotes" at bounding box center [660, 120] width 1306 height 45
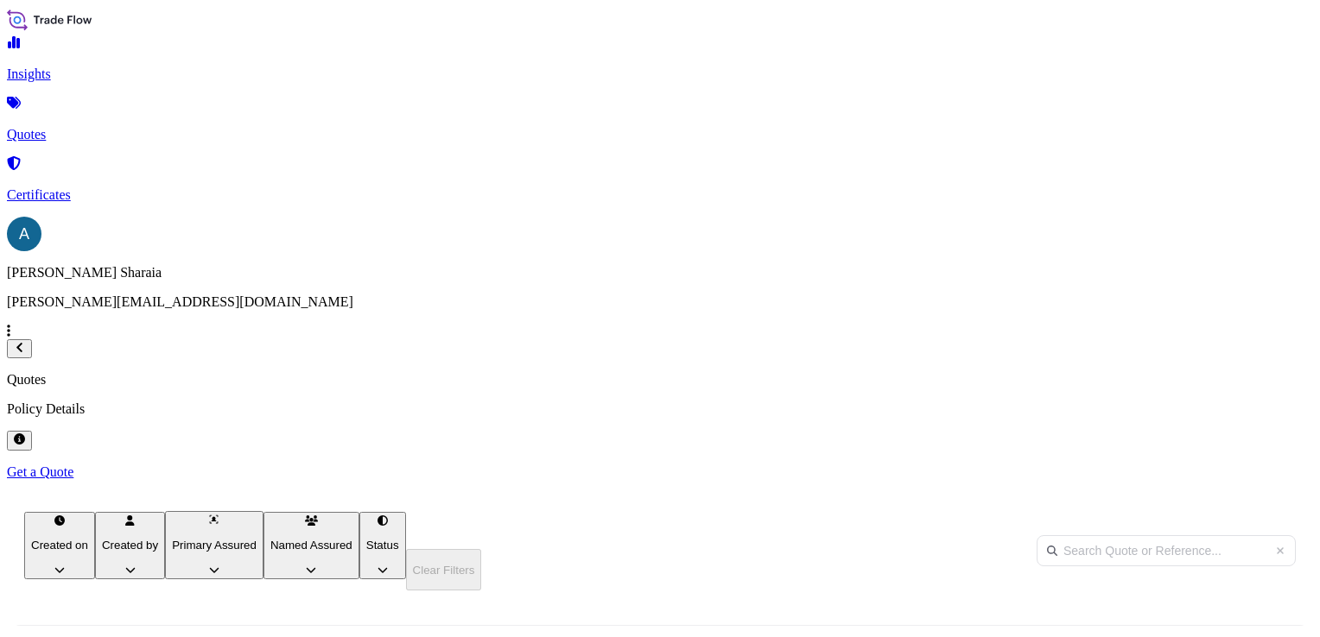
scroll to position [302, 1029]
click at [1036, 535] on input "text" at bounding box center [1165, 550] width 259 height 31
paste input "PI2/058/SMP/VII/2025"
type input "PI2/058/SMP/VII/2025"
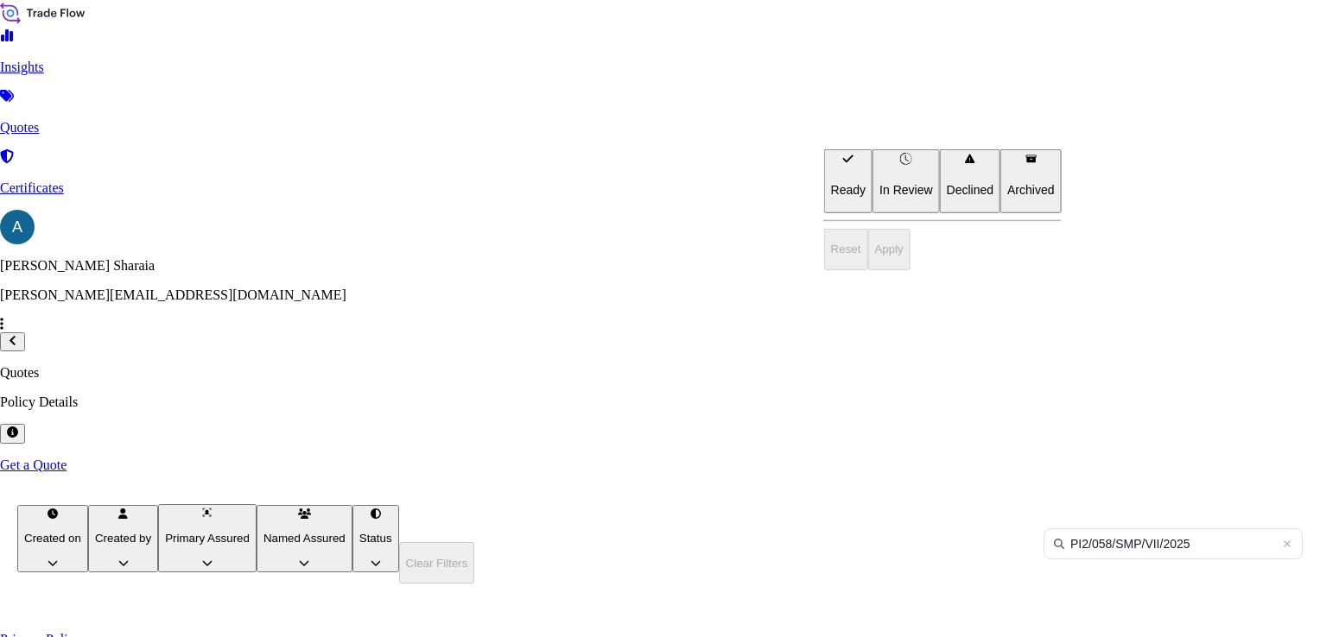
click at [873, 120] on html "Insights Quotes Certificates A [PERSON_NAME] [PERSON_NAME][EMAIL_ADDRESS][DOMAI…" at bounding box center [660, 364] width 1320 height 729
click at [865, 181] on p "Ready" at bounding box center [848, 189] width 35 height 17
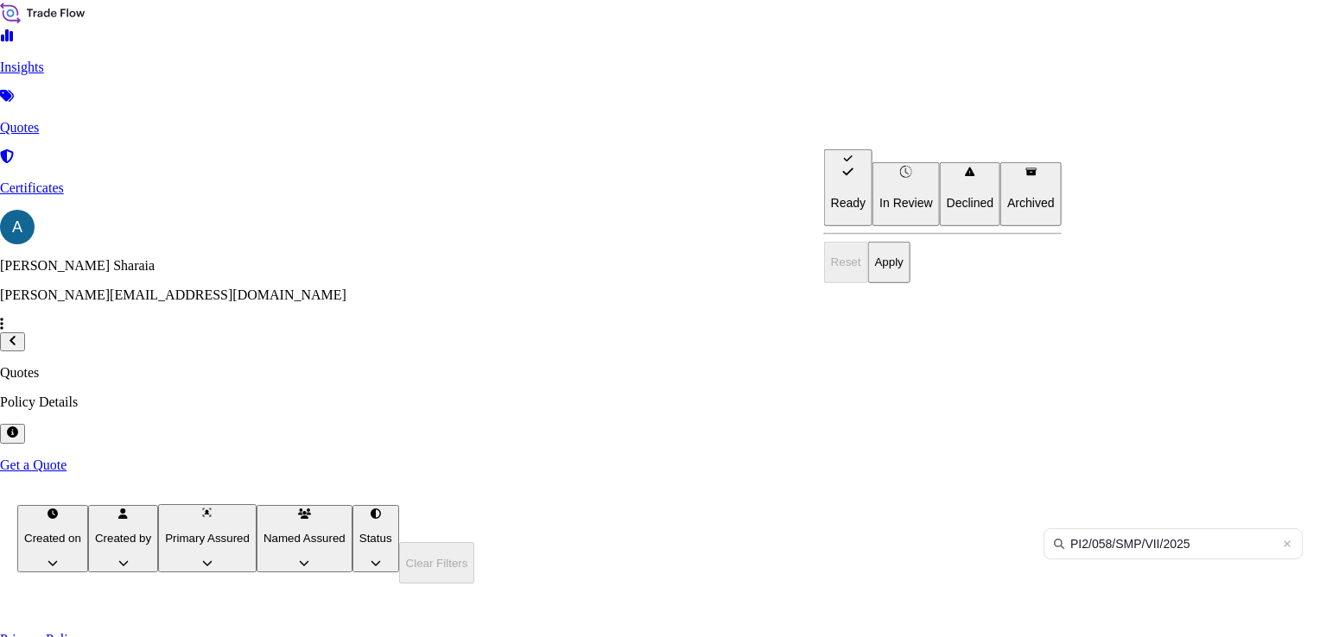
click at [911, 212] on p "In Review" at bounding box center [905, 202] width 53 height 17
drag, startPoint x: 900, startPoint y: 267, endPoint x: 902, endPoint y: 275, distance: 8.8
click at [947, 212] on p "Declined" at bounding box center [970, 202] width 47 height 17
click at [1007, 212] on p "Archived" at bounding box center [1030, 202] width 47 height 17
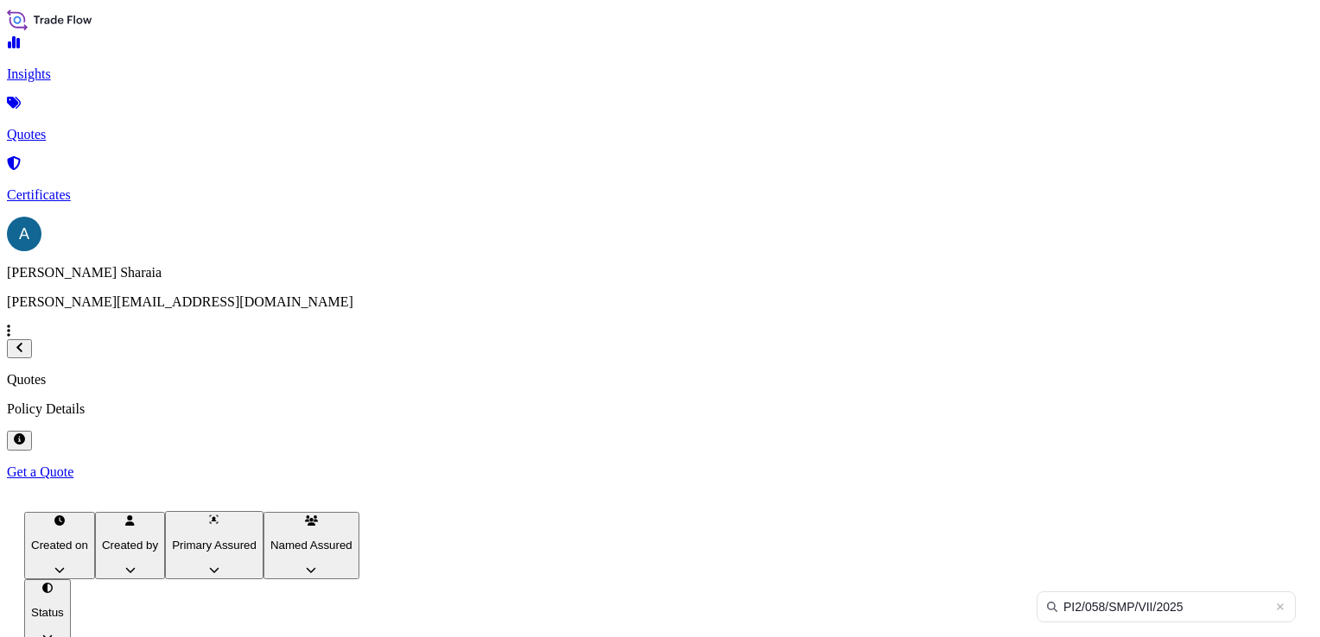
drag, startPoint x: 383, startPoint y: 168, endPoint x: 211, endPoint y: 191, distance: 174.3
click at [212, 372] on div "Quotes Policy Details Get a Quote Created on Created by Primary Assured Named A…" at bounding box center [660, 554] width 1306 height 365
click at [1275, 602] on icon at bounding box center [1280, 607] width 10 height 10
click at [1036, 592] on input "text" at bounding box center [1165, 607] width 259 height 31
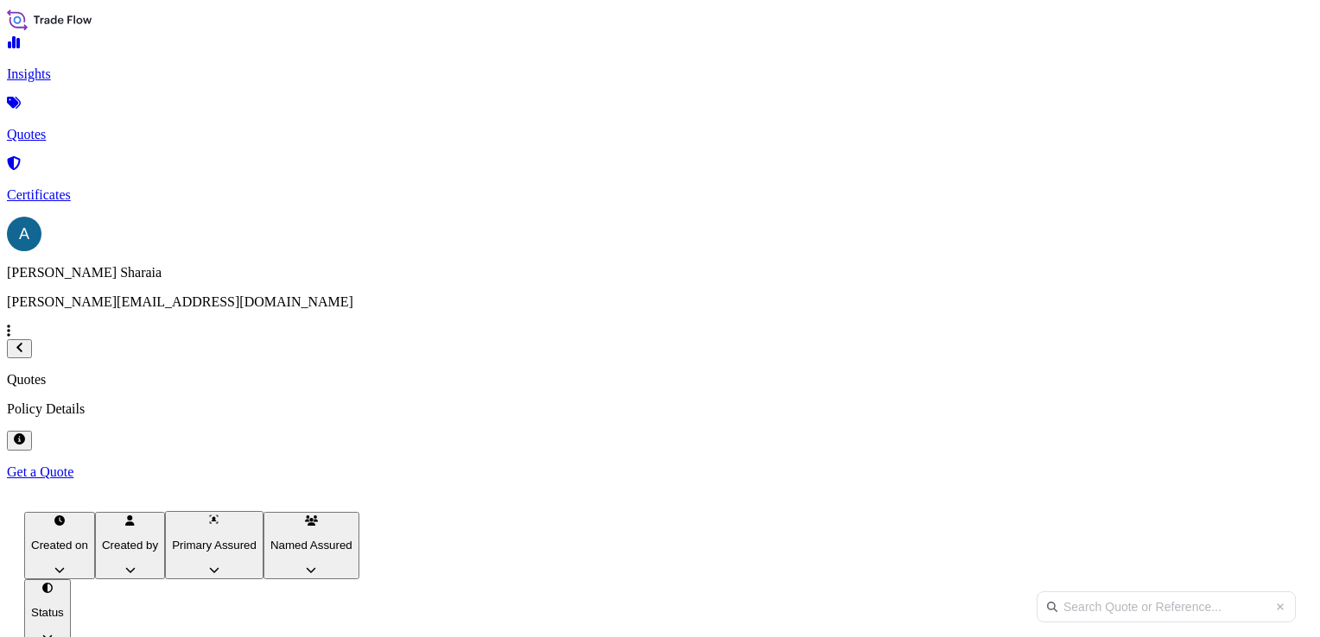
paste input "31442"
type input "31442"
drag, startPoint x: 366, startPoint y: 164, endPoint x: 204, endPoint y: 169, distance: 162.4
click at [204, 169] on div "Insights Quotes Certificates A [PERSON_NAME] [PERSON_NAME][EMAIL_ADDRESS][DOMAI…" at bounding box center [660, 424] width 1306 height 834
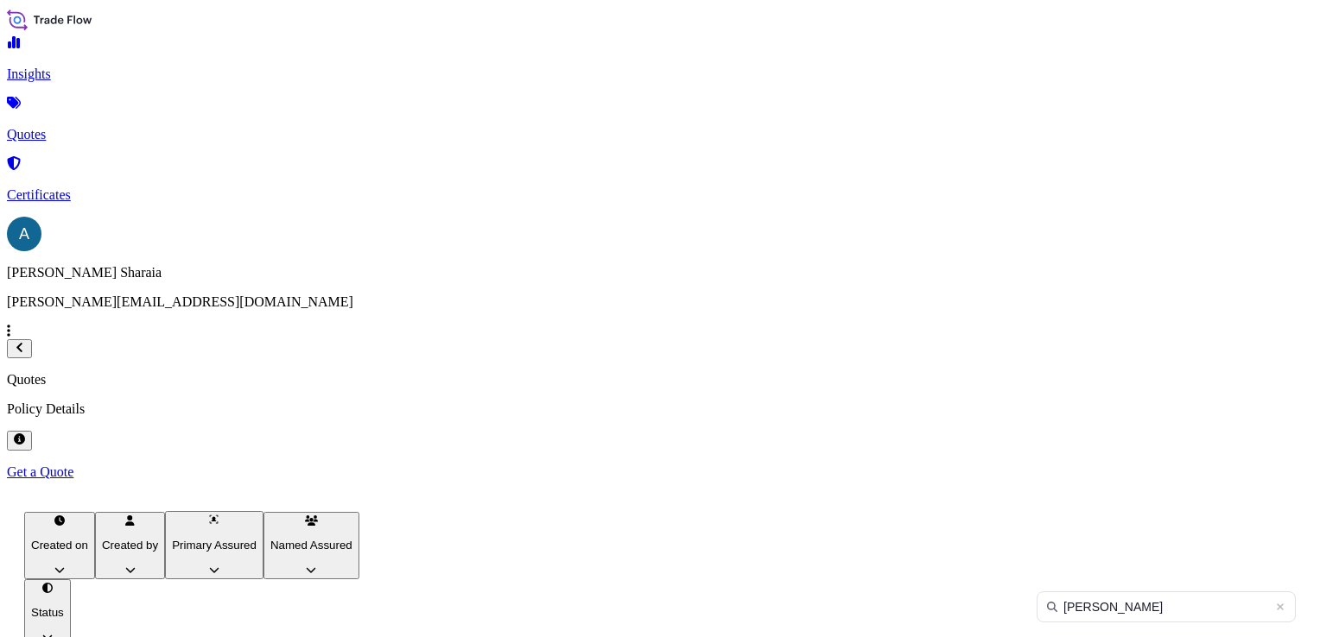
type input "[PERSON_NAME]"
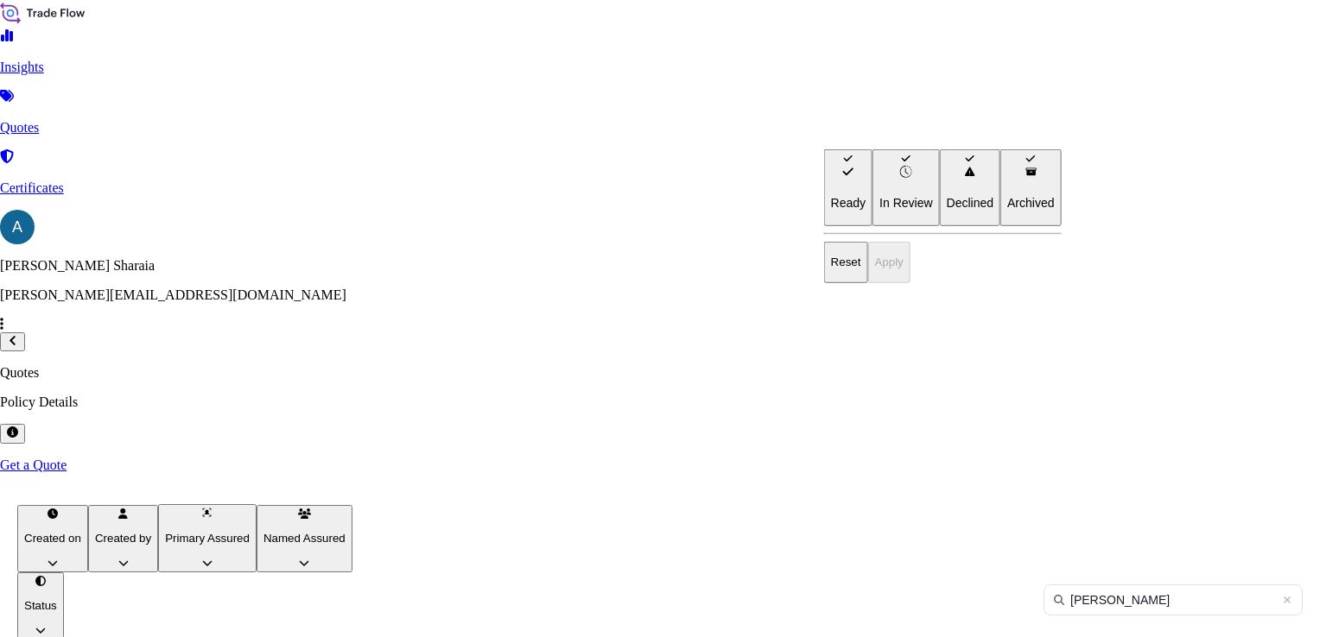
click at [873, 130] on html "Insights Quotes Certificates A [PERSON_NAME] [PERSON_NAME][EMAIL_ADDRESS][DOMAI…" at bounding box center [660, 420] width 1320 height 841
click at [1009, 131] on html "Insights Quotes Certificates A [PERSON_NAME] [PERSON_NAME][EMAIL_ADDRESS][DOMAI…" at bounding box center [660, 420] width 1320 height 841
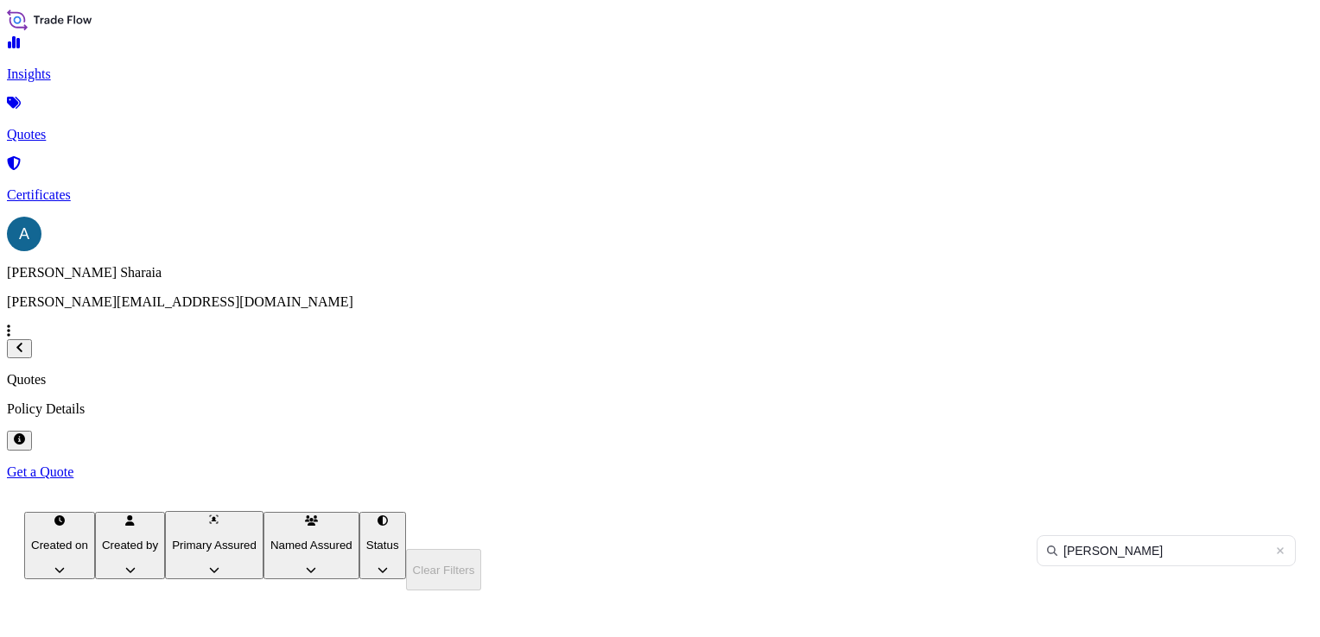
click at [69, 187] on p "Certificates" at bounding box center [660, 195] width 1306 height 16
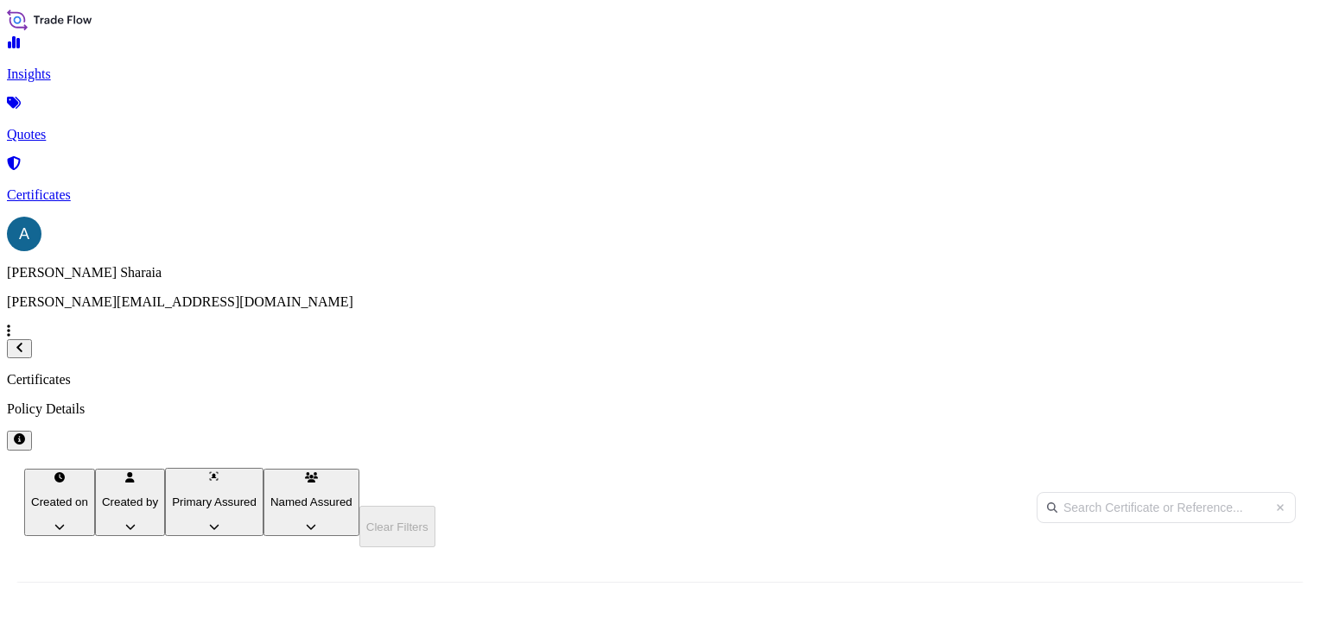
scroll to position [344, 1029]
click at [1120, 492] on input "text" at bounding box center [1165, 507] width 259 height 31
type input "[PERSON_NAME]"
